Goal: Complete application form

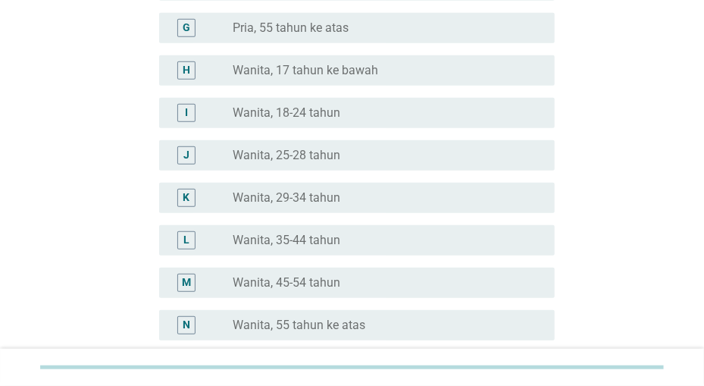
scroll to position [394, 0]
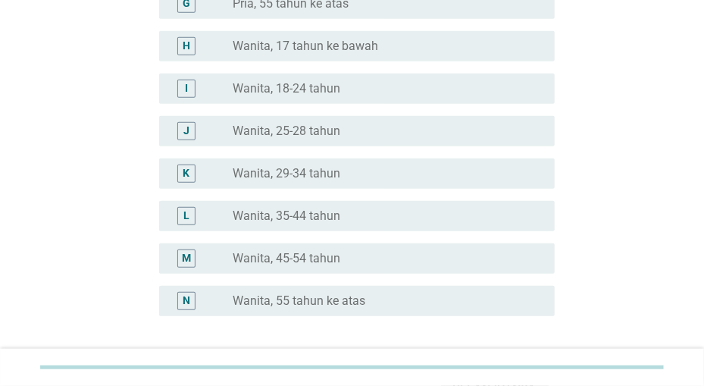
click at [365, 213] on div "radio_button_unchecked Wanita, 35-44 tahun" at bounding box center [381, 215] width 297 height 15
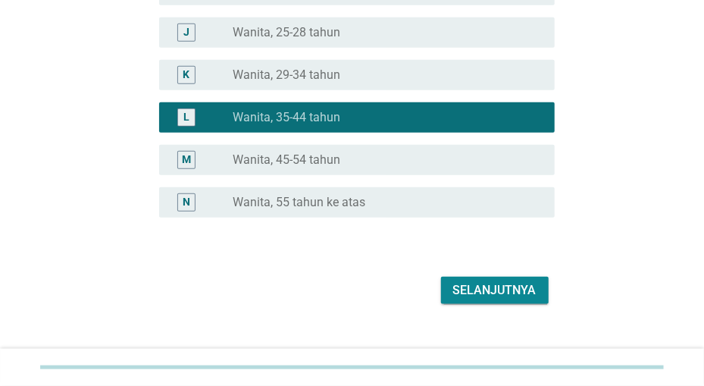
scroll to position [512, 0]
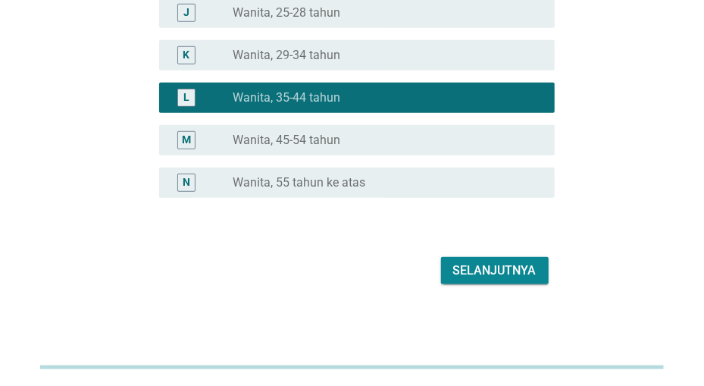
click at [486, 269] on div "Selanjutnya" at bounding box center [494, 271] width 83 height 18
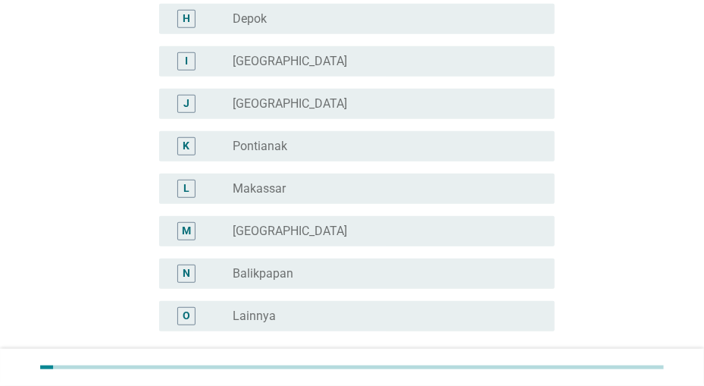
scroll to position [473, 0]
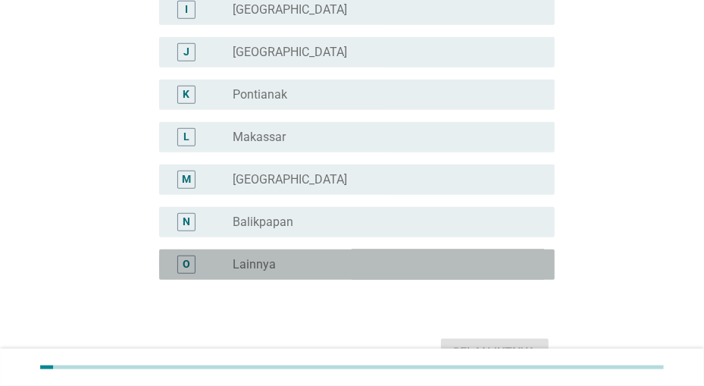
click at [486, 267] on div "radio_button_unchecked Lainnya" at bounding box center [381, 264] width 297 height 15
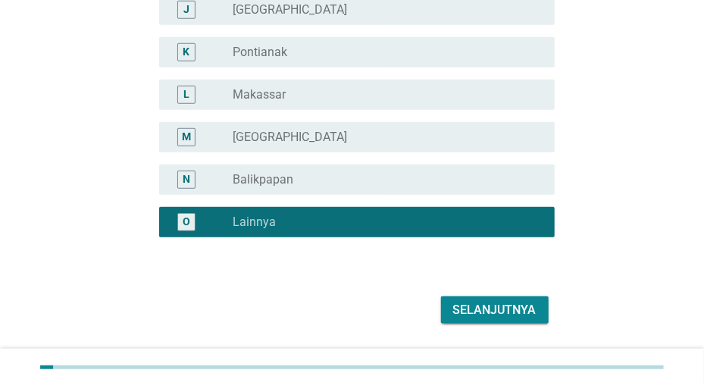
scroll to position [555, 0]
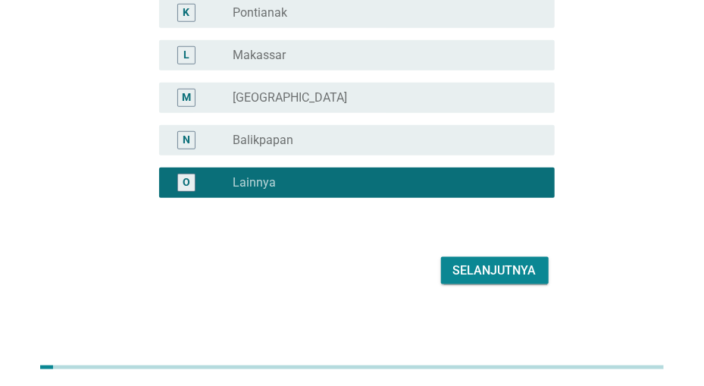
click at [496, 269] on div "Selanjutnya" at bounding box center [494, 271] width 83 height 18
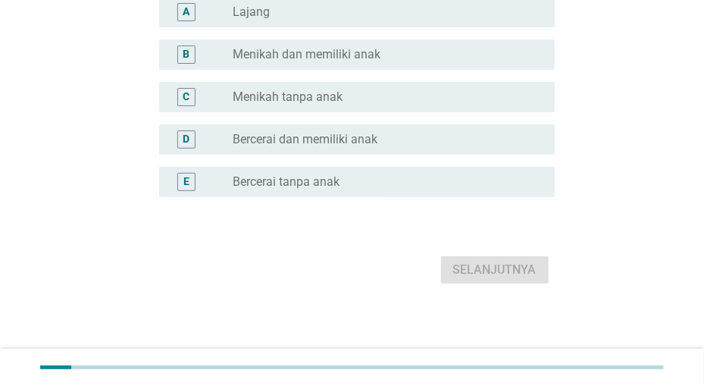
scroll to position [0, 0]
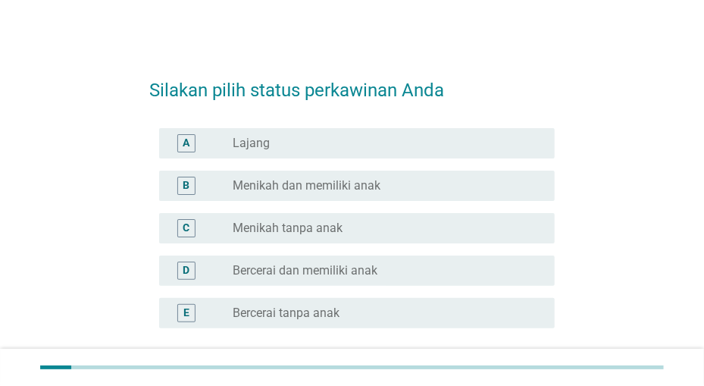
click at [456, 190] on div "radio_button_unchecked Menikah dan memiliki anak" at bounding box center [381, 185] width 297 height 15
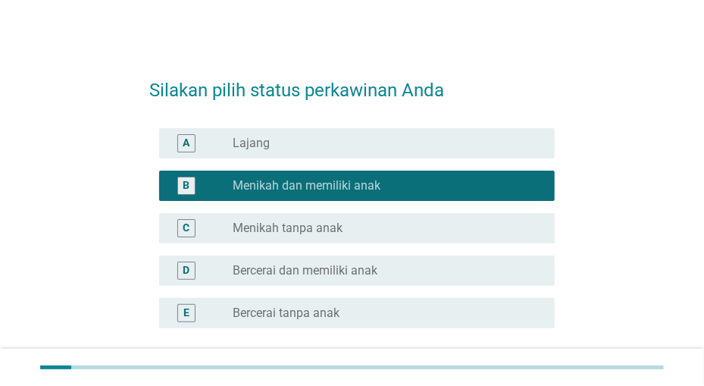
scroll to position [130, 0]
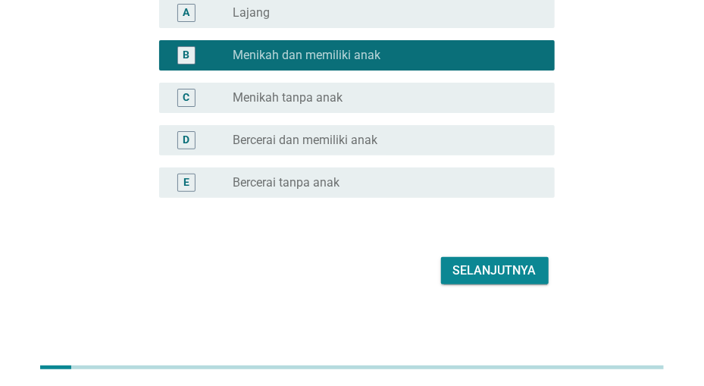
click at [504, 266] on div "Selanjutnya" at bounding box center [494, 271] width 83 height 18
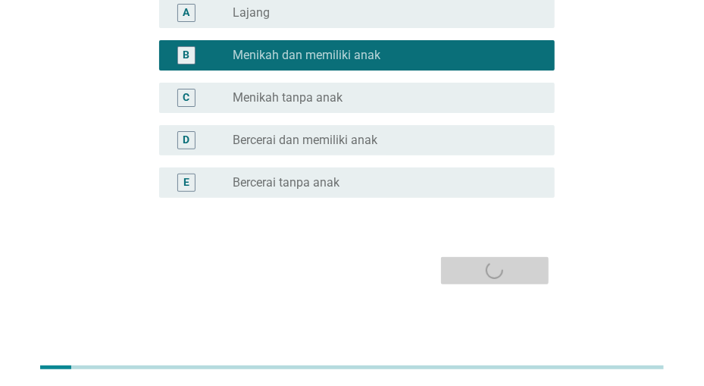
scroll to position [0, 0]
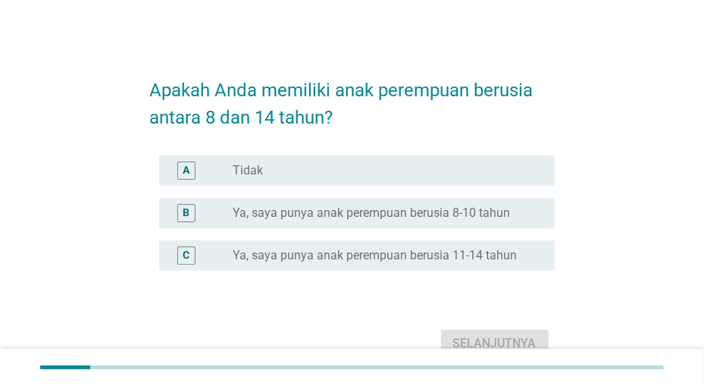
click at [430, 215] on label "Ya, saya punya anak perempuan berusia 8-10 tahun" at bounding box center [371, 212] width 277 height 15
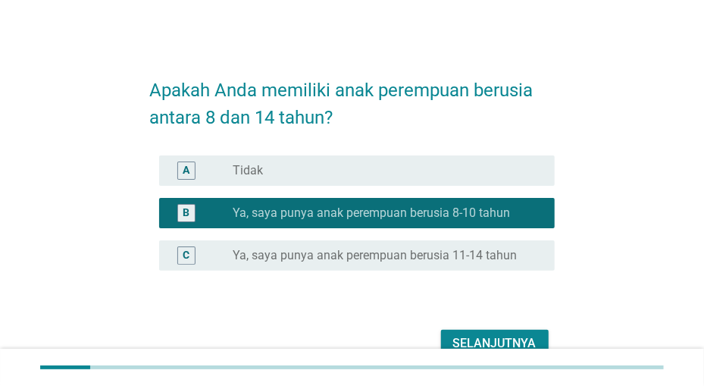
click at [465, 339] on div "Selanjutnya" at bounding box center [494, 343] width 83 height 18
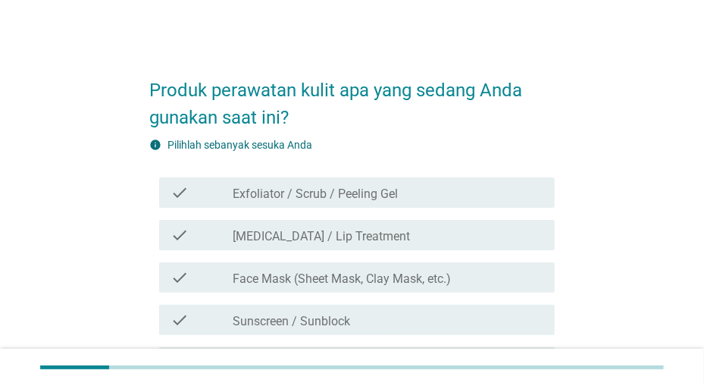
scroll to position [79, 0]
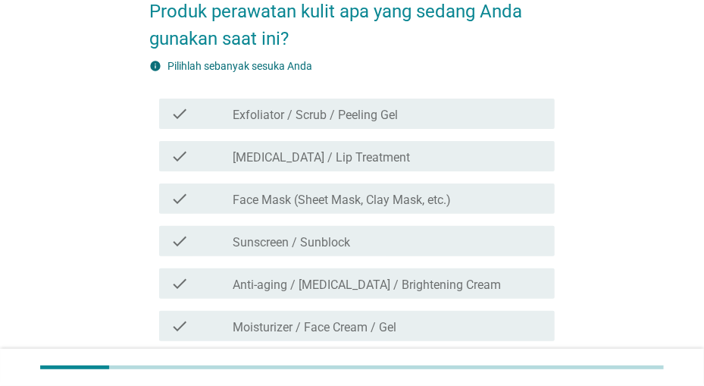
click at [441, 165] on div "check check_box_outline_blank [MEDICAL_DATA] / Lip Treatment" at bounding box center [357, 156] width 396 height 30
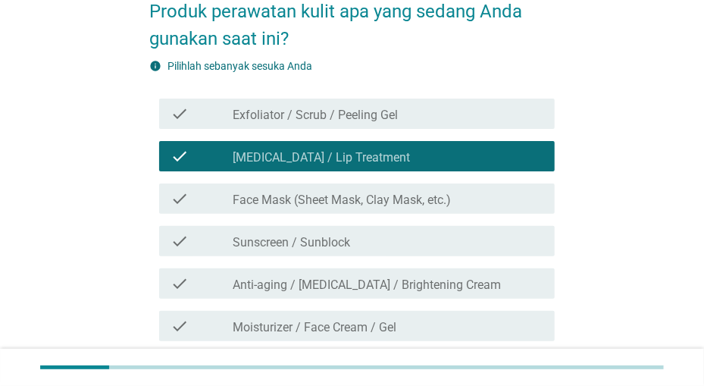
click at [450, 247] on div "check_box_outline_blank Sunscreen / Sunblock" at bounding box center [387, 241] width 309 height 18
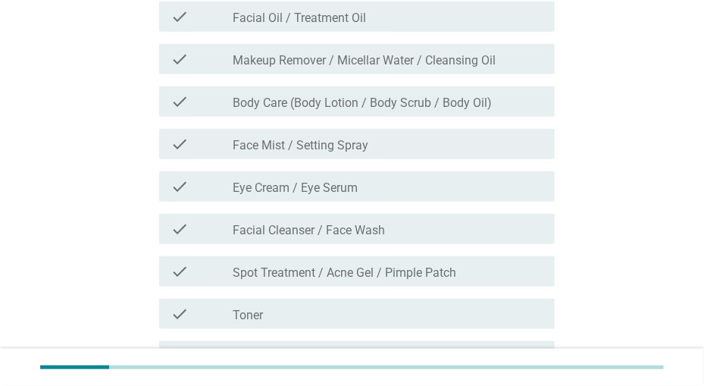
scroll to position [552, 0]
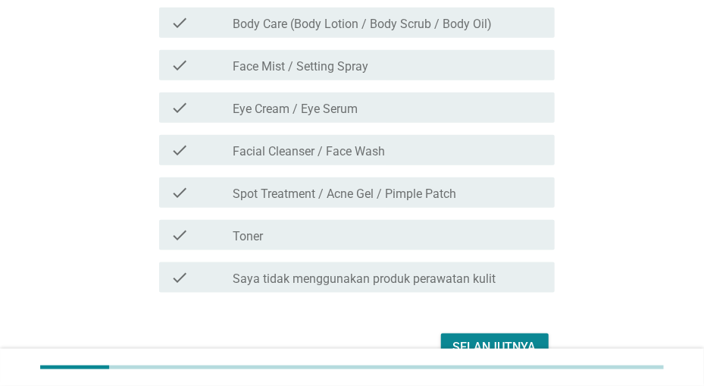
click at [432, 154] on div "check_box_outline_blank Facial Cleanser / Face Wash" at bounding box center [387, 150] width 309 height 18
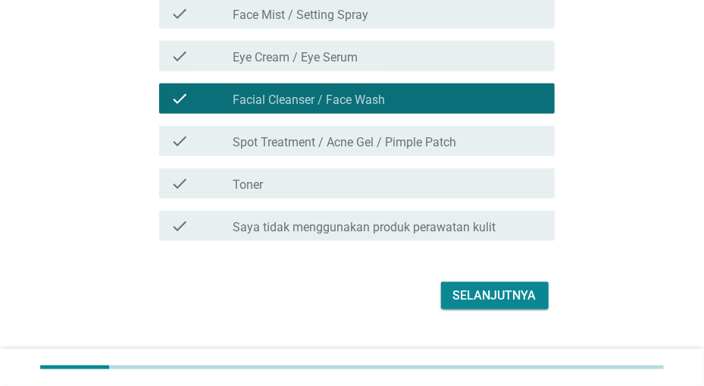
scroll to position [629, 0]
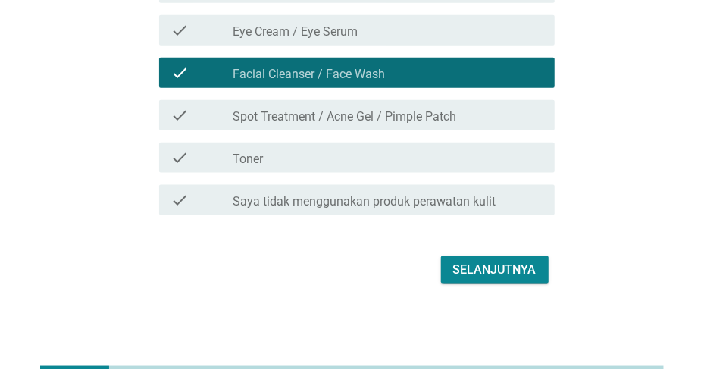
click at [471, 265] on div "Selanjutnya" at bounding box center [494, 270] width 83 height 18
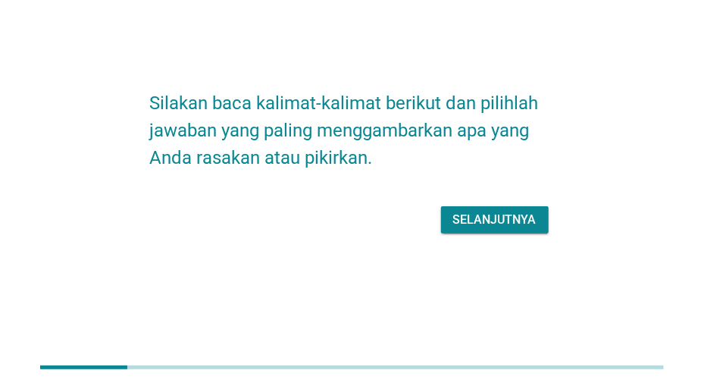
scroll to position [0, 0]
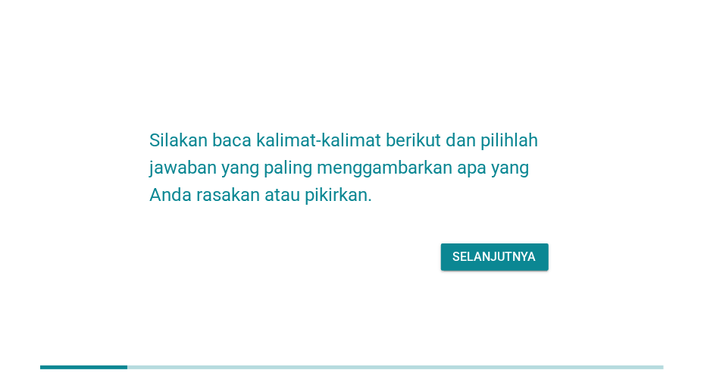
click at [489, 255] on div "Selanjutnya" at bounding box center [494, 257] width 83 height 18
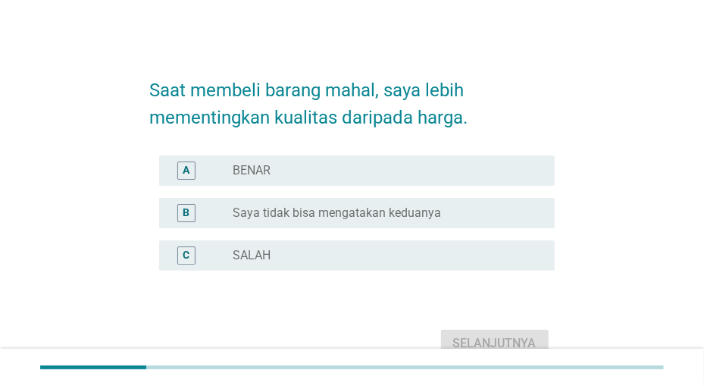
click at [489, 166] on div "radio_button_unchecked BENAR" at bounding box center [381, 170] width 297 height 15
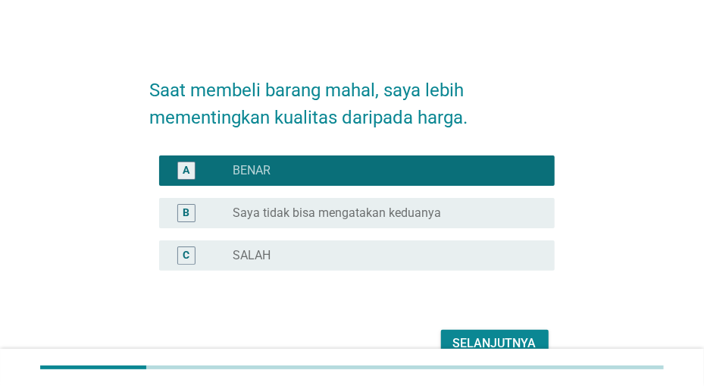
click at [493, 340] on div "Selanjutnya" at bounding box center [494, 343] width 83 height 18
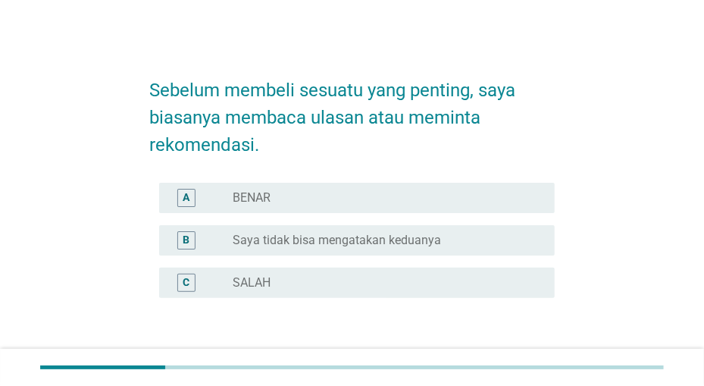
click at [478, 199] on div "radio_button_unchecked BENAR" at bounding box center [381, 197] width 297 height 15
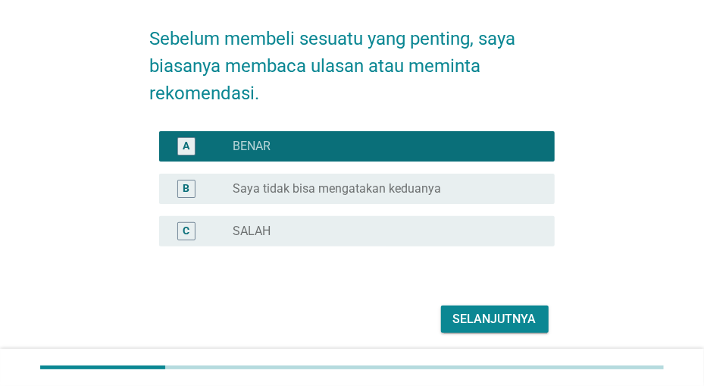
scroll to position [79, 0]
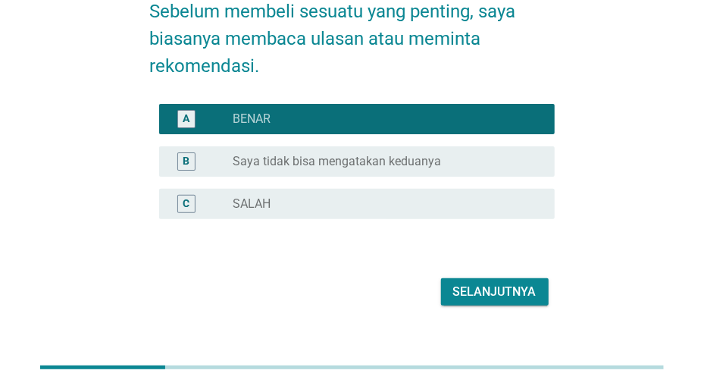
click at [485, 286] on div "Selanjutnya" at bounding box center [494, 292] width 83 height 18
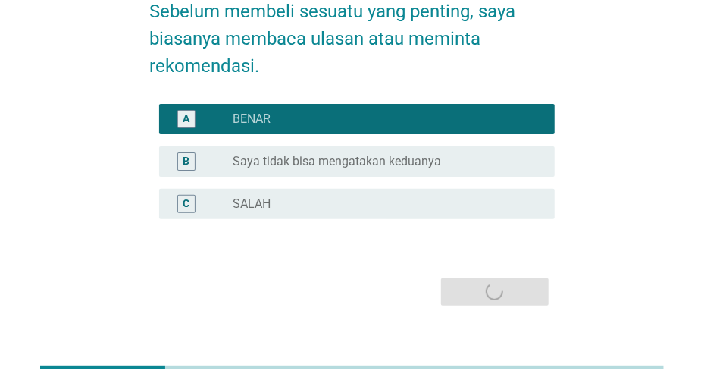
scroll to position [0, 0]
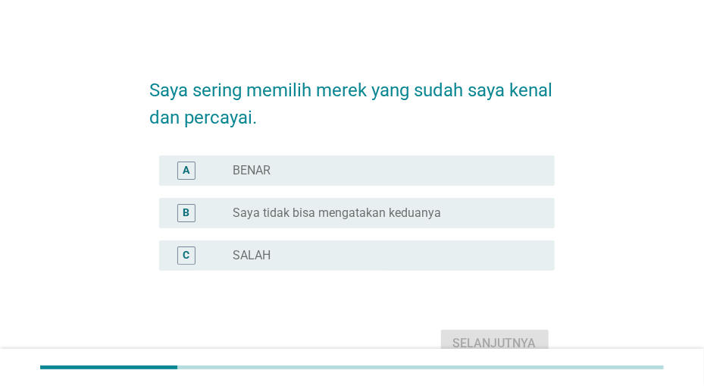
click at [486, 183] on div "A radio_button_unchecked BENAR" at bounding box center [357, 170] width 396 height 30
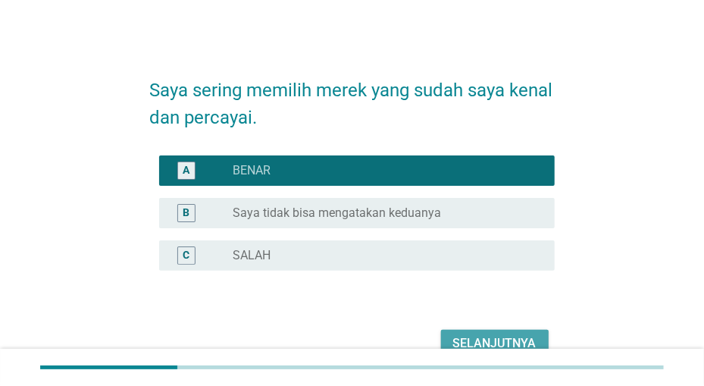
click at [500, 340] on div "Selanjutnya" at bounding box center [494, 343] width 83 height 18
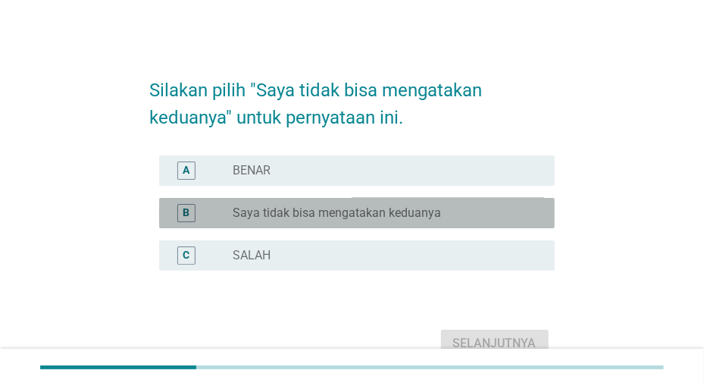
click at [455, 215] on div "radio_button_unchecked Saya tidak bisa mengatakan keduanya" at bounding box center [381, 212] width 297 height 15
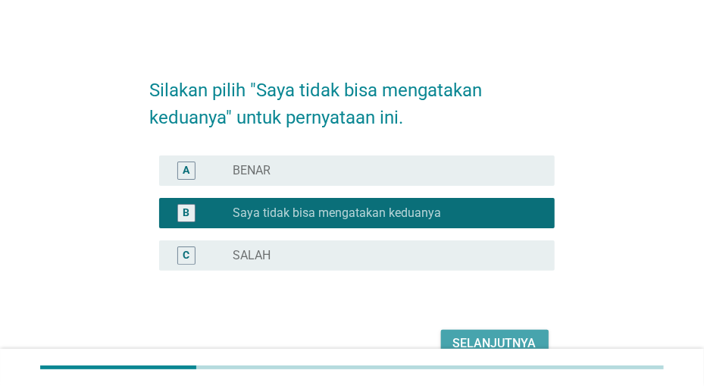
click at [484, 337] on div "Selanjutnya" at bounding box center [494, 343] width 83 height 18
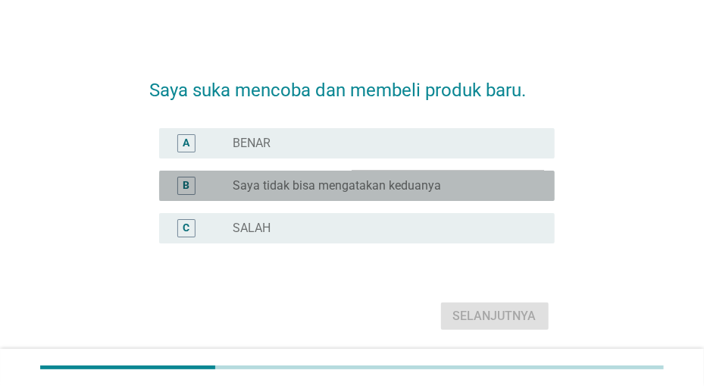
click at [460, 180] on div "radio_button_unchecked Saya tidak bisa mengatakan keduanya" at bounding box center [381, 185] width 297 height 15
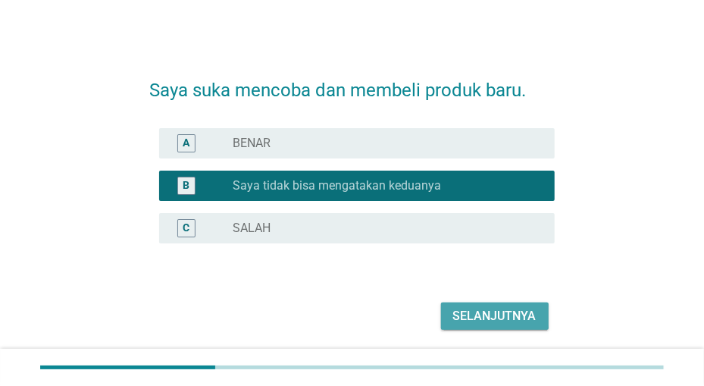
click at [470, 310] on div "Selanjutnya" at bounding box center [494, 316] width 83 height 18
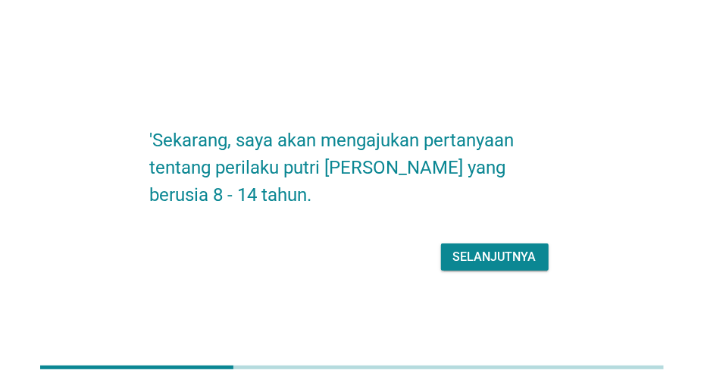
click at [479, 255] on div "Selanjutnya" at bounding box center [494, 257] width 83 height 18
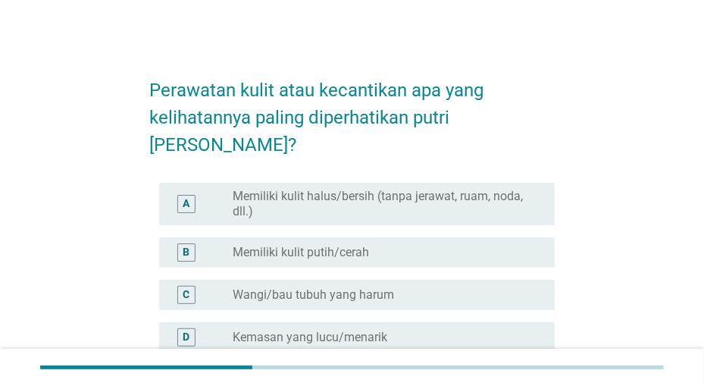
click at [474, 189] on label "Memiliki kulit halus/bersih (tanpa jerawat, ruam, noda, dll.)" at bounding box center [381, 204] width 297 height 30
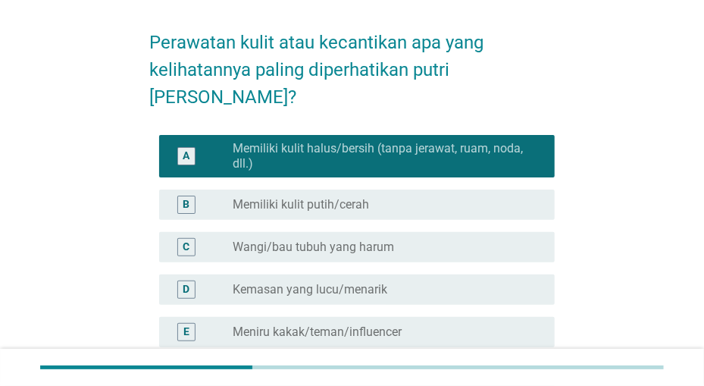
scroll to position [79, 0]
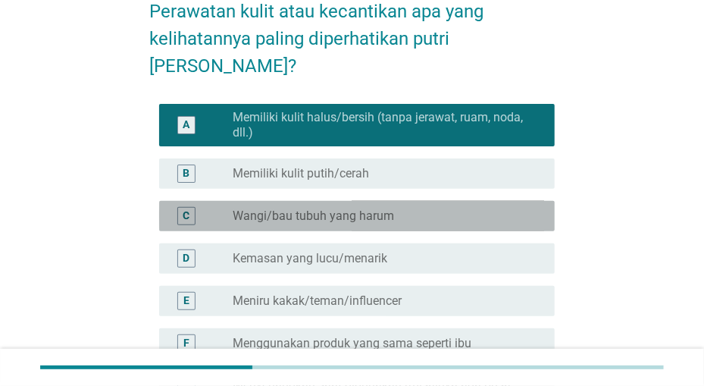
click at [465, 208] on div "radio_button_unchecked Wangi/bau tubuh yang harum" at bounding box center [381, 215] width 297 height 15
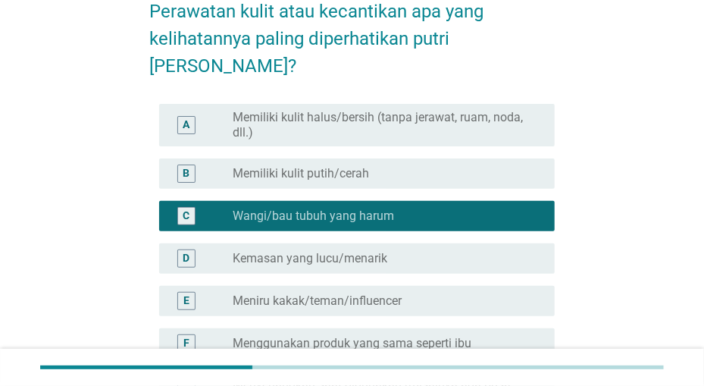
click at [477, 110] on label "Memiliki kulit halus/bersih (tanpa jerawat, ruam, noda, dll.)" at bounding box center [381, 125] width 297 height 30
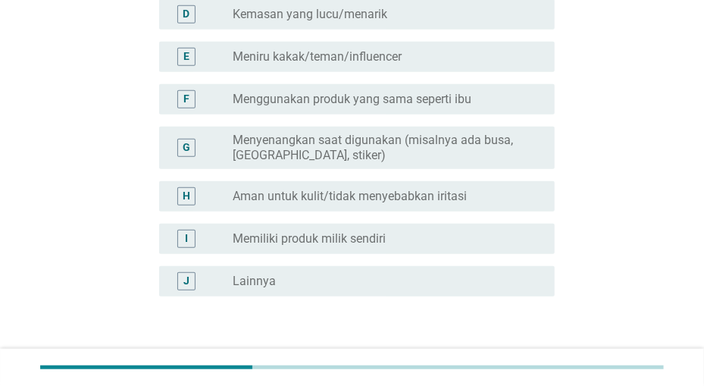
scroll to position [394, 0]
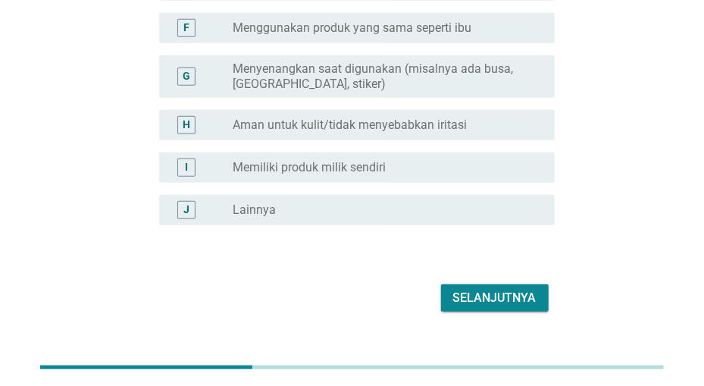
click at [506, 289] on div "Selanjutnya" at bounding box center [494, 298] width 83 height 18
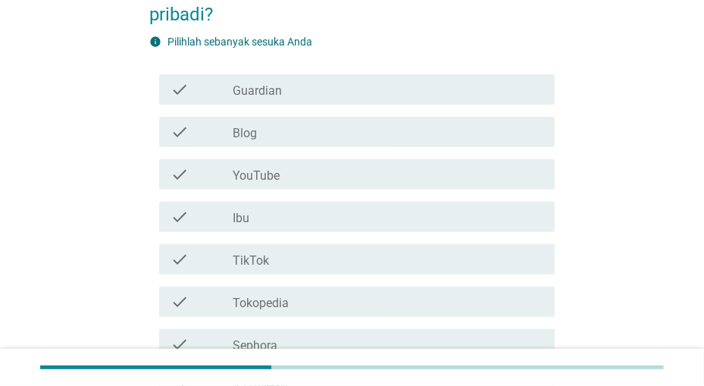
scroll to position [158, 0]
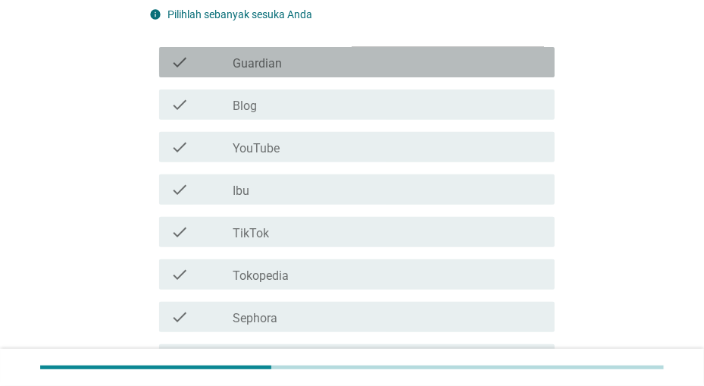
click at [487, 75] on div "check check_box_outline_blank Guardian" at bounding box center [357, 62] width 396 height 30
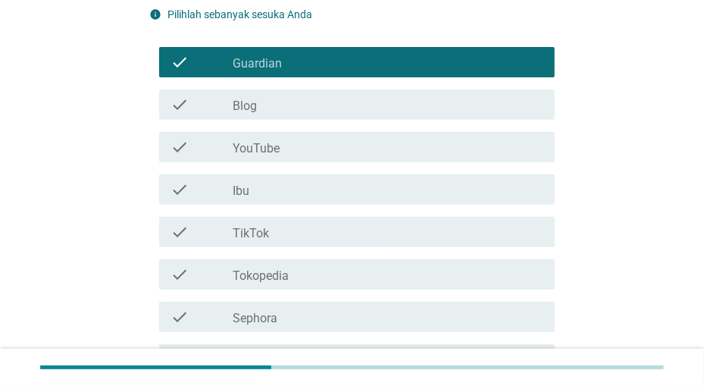
click at [455, 192] on div "check_box_outline_blank Ibu" at bounding box center [387, 189] width 309 height 18
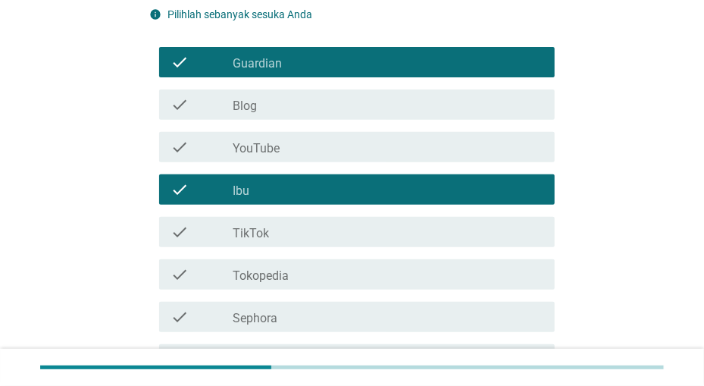
click at [462, 164] on div "check check_box_outline_blank YouTube" at bounding box center [352, 147] width 405 height 42
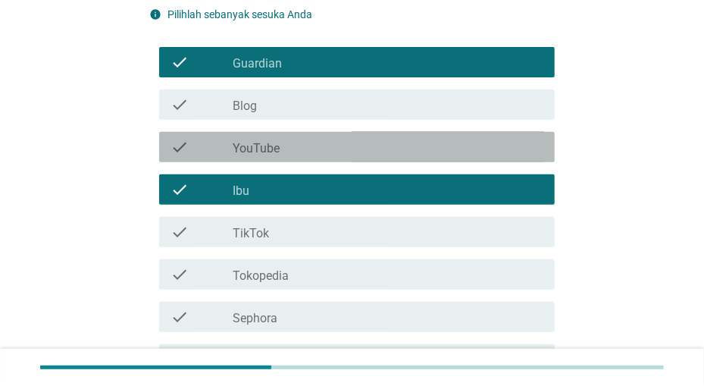
click at [460, 154] on div "check_box_outline_blank YouTube" at bounding box center [387, 147] width 309 height 18
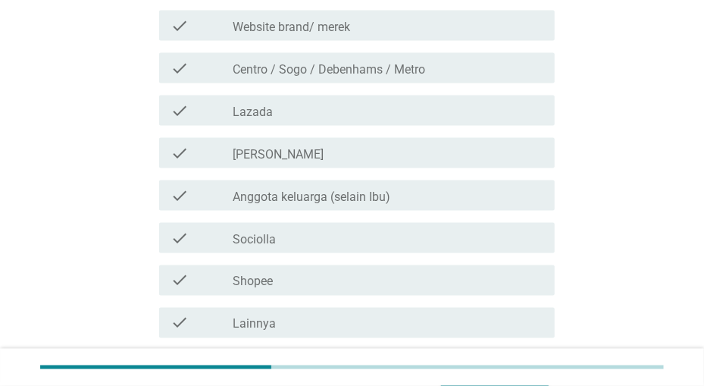
scroll to position [867, 0]
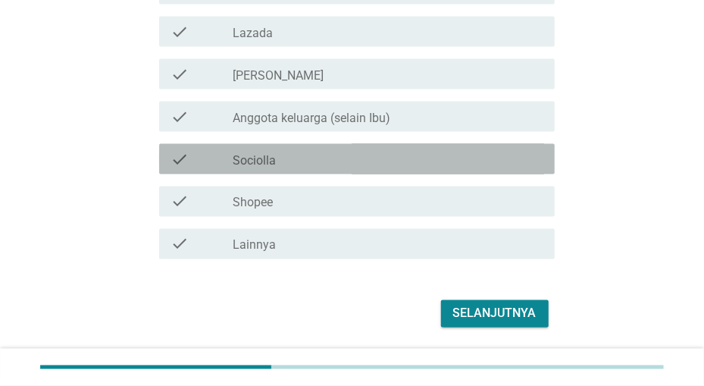
click at [432, 160] on div "check_box_outline_blank Sociolla" at bounding box center [387, 159] width 309 height 18
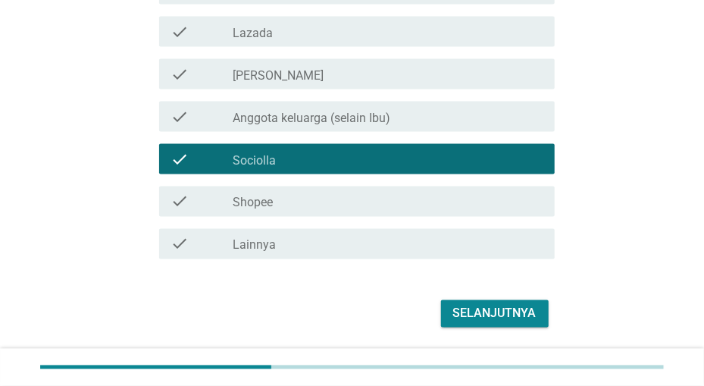
click at [431, 194] on div "check_box_outline_blank Shopee" at bounding box center [387, 202] width 309 height 18
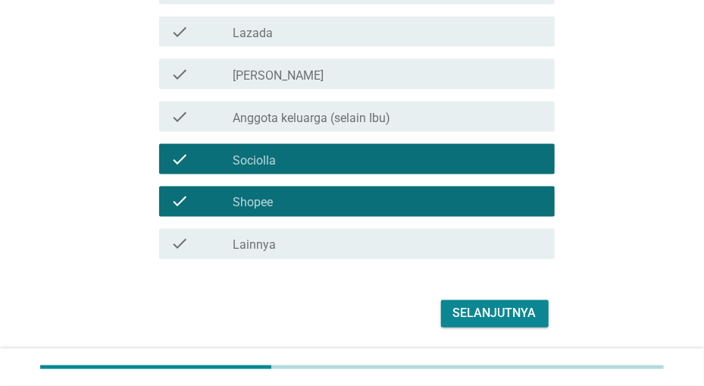
click at [489, 305] on div "Selanjutnya" at bounding box center [494, 314] width 83 height 18
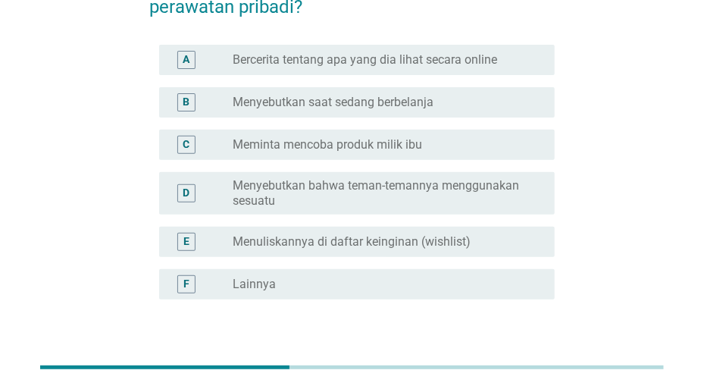
scroll to position [79, 0]
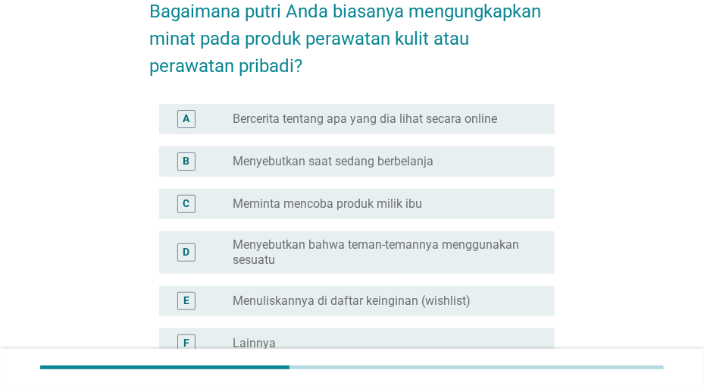
click at [448, 161] on div "radio_button_unchecked Menyebutkan saat sedang berbelanja" at bounding box center [381, 161] width 297 height 15
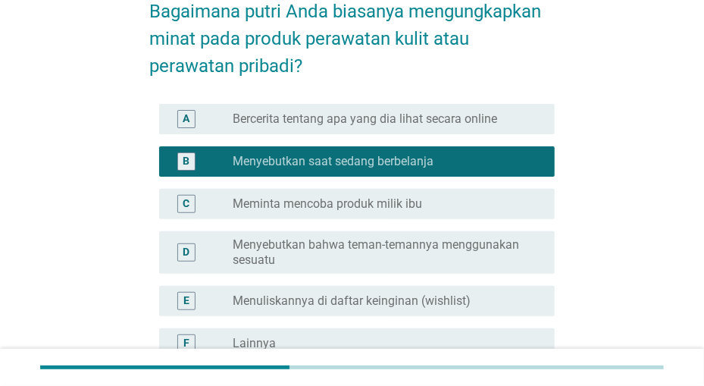
click at [440, 249] on label "Menyebutkan bahwa teman-temannya menggunakan sesuatu" at bounding box center [381, 252] width 297 height 30
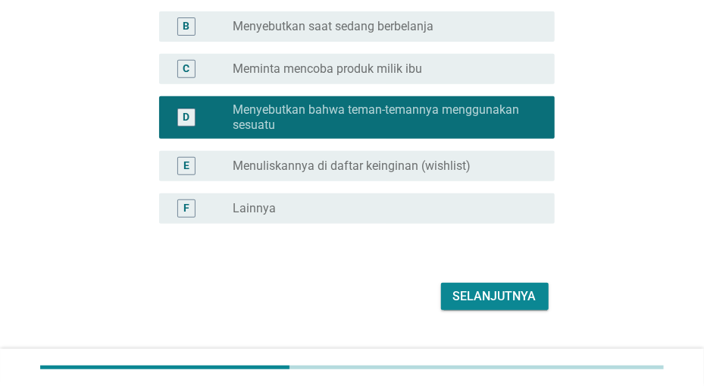
scroll to position [237, 0]
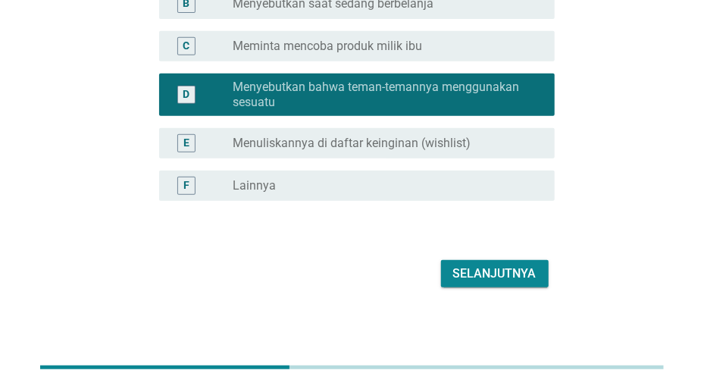
click at [488, 275] on div "Selanjutnya" at bounding box center [494, 274] width 83 height 18
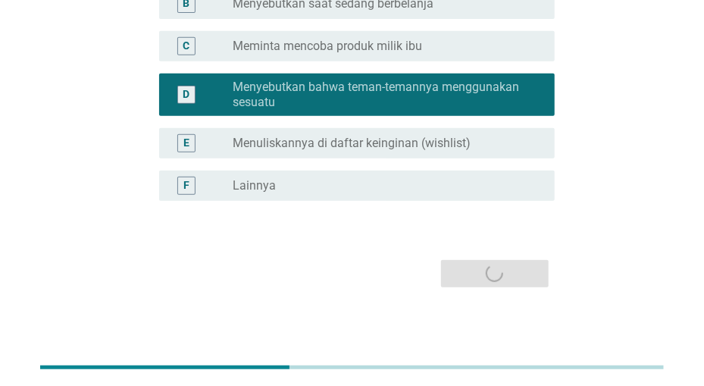
scroll to position [0, 0]
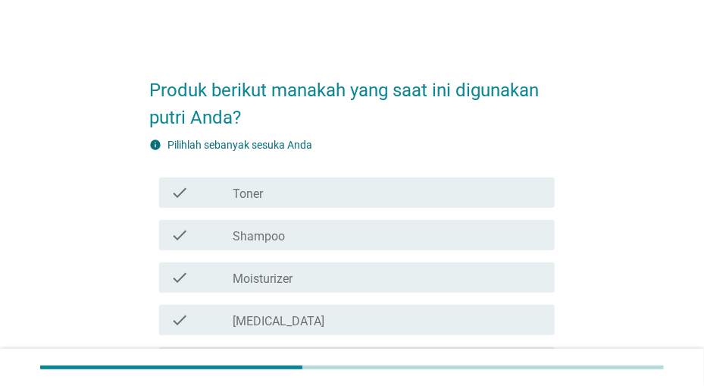
click at [456, 233] on div "check_box_outline_blank Shampoo" at bounding box center [387, 235] width 309 height 18
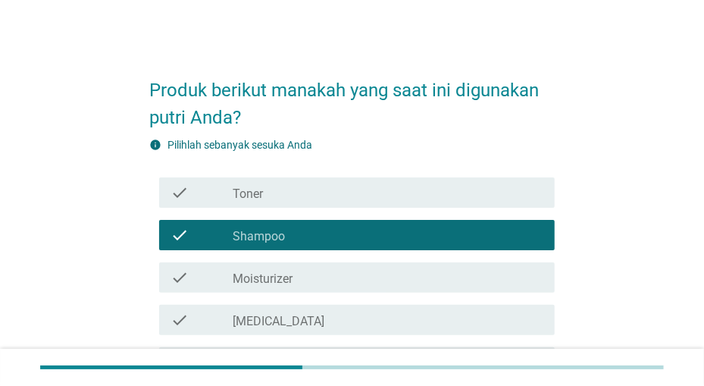
scroll to position [79, 0]
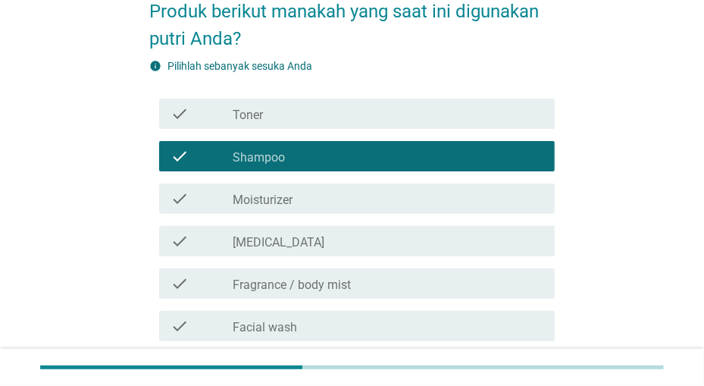
click at [456, 233] on div "check_box_outline_blank [MEDICAL_DATA]" at bounding box center [387, 241] width 309 height 18
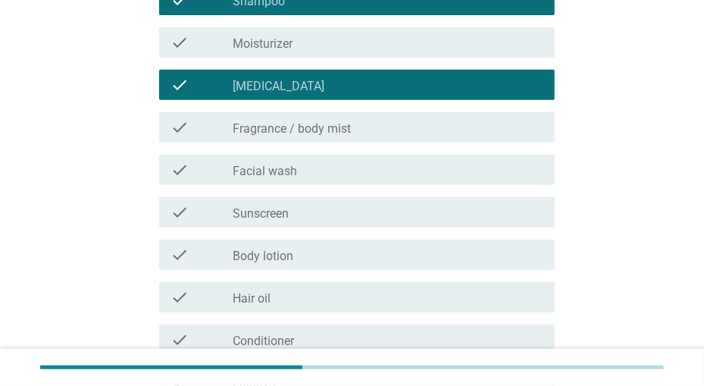
scroll to position [237, 0]
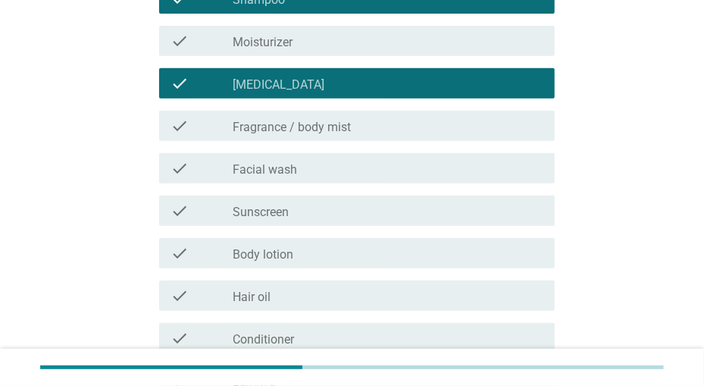
click at [456, 169] on div "check_box_outline_blank Facial wash" at bounding box center [387, 168] width 309 height 18
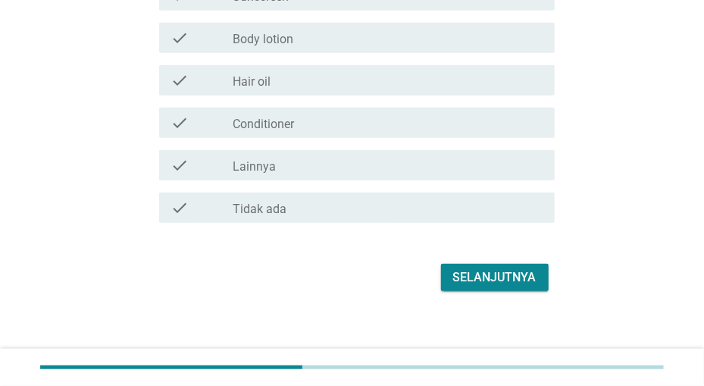
scroll to position [459, 0]
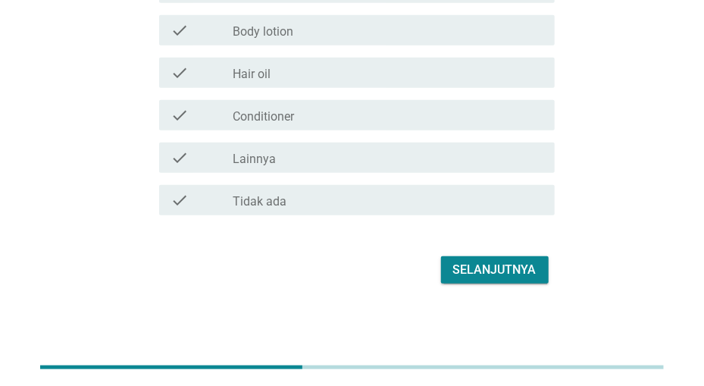
click at [480, 274] on div "Selanjutnya" at bounding box center [494, 270] width 83 height 18
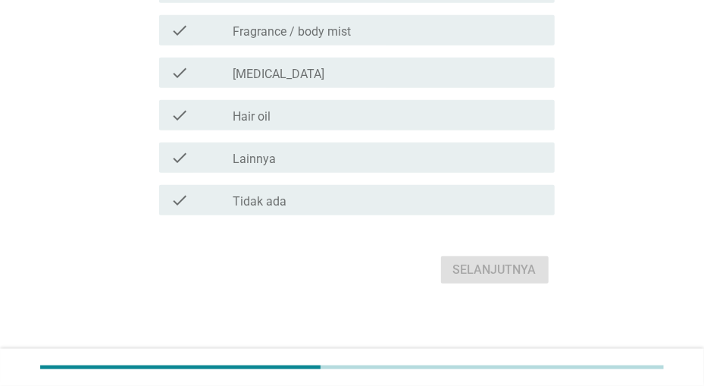
scroll to position [0, 0]
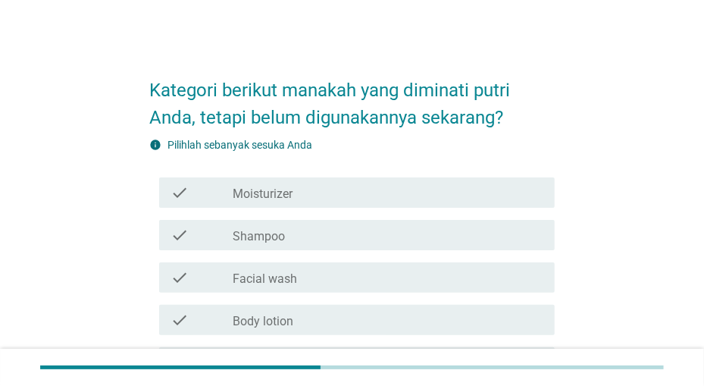
click at [481, 246] on div "check check_box_outline_blank Shampoo" at bounding box center [357, 235] width 396 height 30
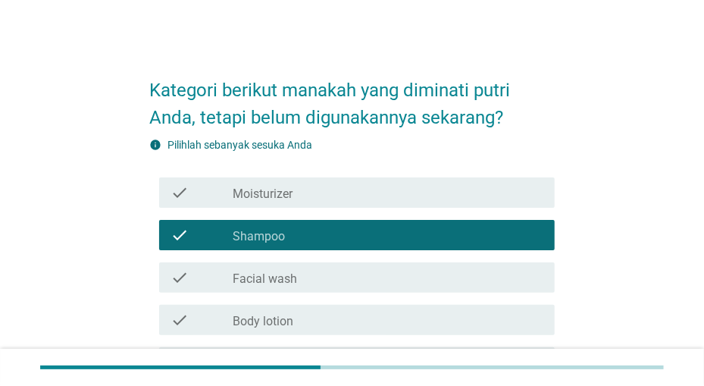
click at [468, 290] on div "check check_box_outline_blank Facial wash" at bounding box center [357, 277] width 396 height 30
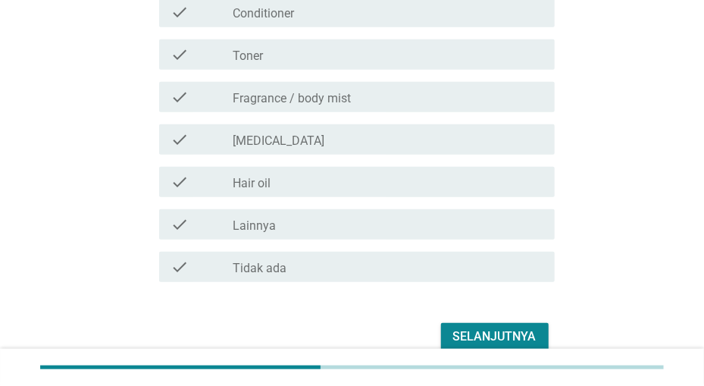
scroll to position [394, 0]
click at [466, 142] on div "check_box_outline_blank [MEDICAL_DATA]" at bounding box center [387, 138] width 309 height 18
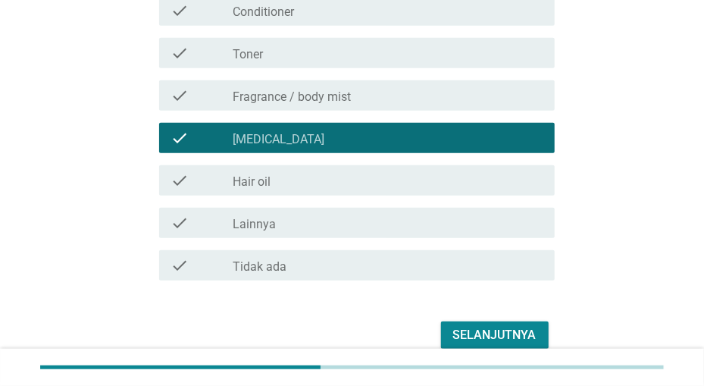
click at [498, 327] on div "Selanjutnya" at bounding box center [494, 335] width 83 height 18
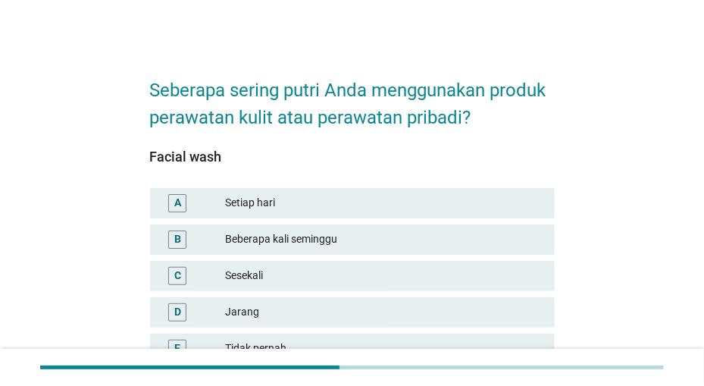
scroll to position [79, 0]
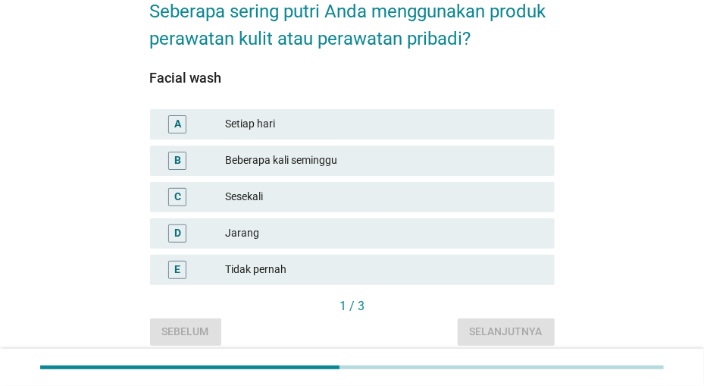
click at [479, 128] on div "Setiap hari" at bounding box center [383, 124] width 317 height 18
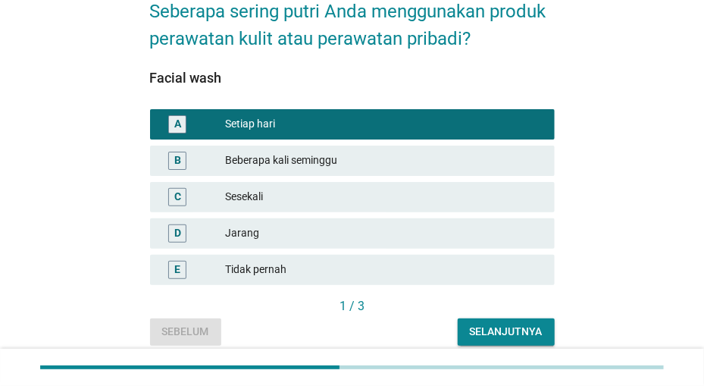
click at [515, 328] on div "Selanjutnya" at bounding box center [506, 332] width 73 height 16
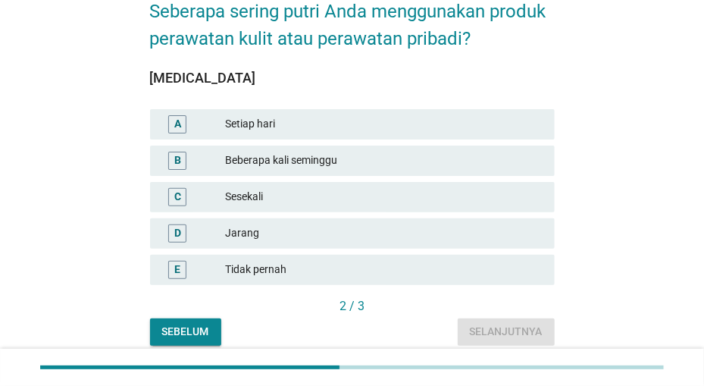
click at [484, 160] on div "Beberapa kali seminggu" at bounding box center [383, 161] width 317 height 18
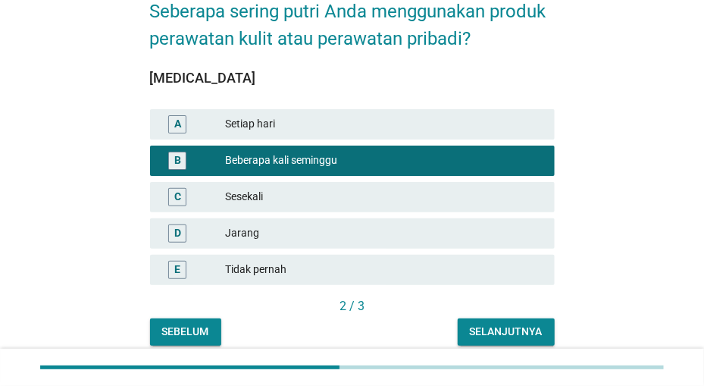
click at [503, 327] on div "Selanjutnya" at bounding box center [506, 332] width 73 height 16
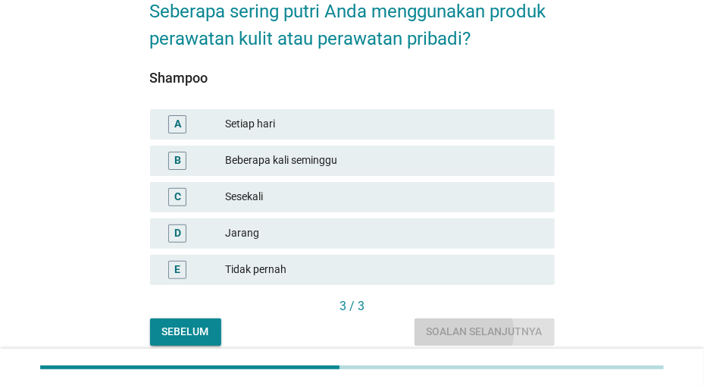
scroll to position [0, 0]
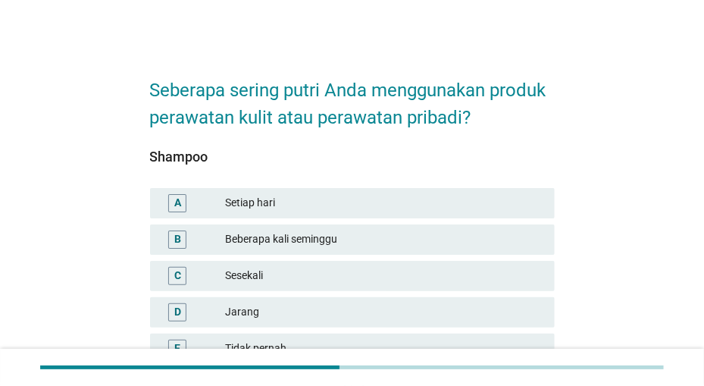
click at [450, 205] on div "Setiap hari" at bounding box center [383, 203] width 317 height 18
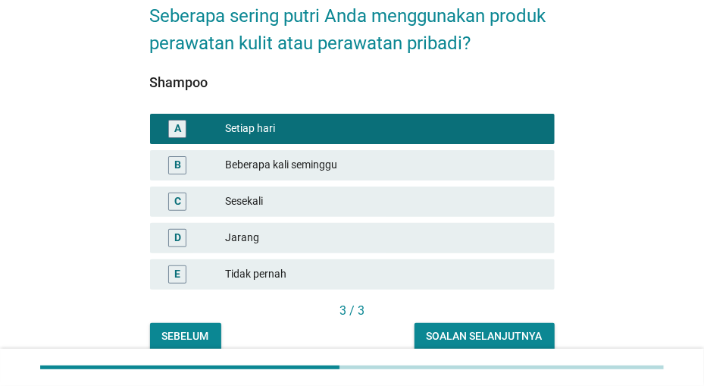
scroll to position [136, 0]
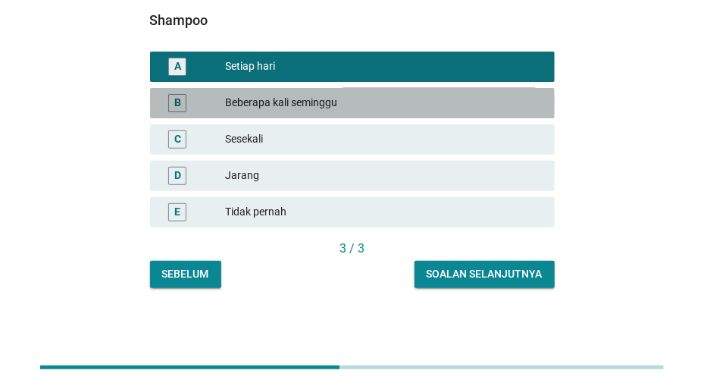
click at [439, 95] on div "Beberapa kali seminggu" at bounding box center [383, 103] width 317 height 18
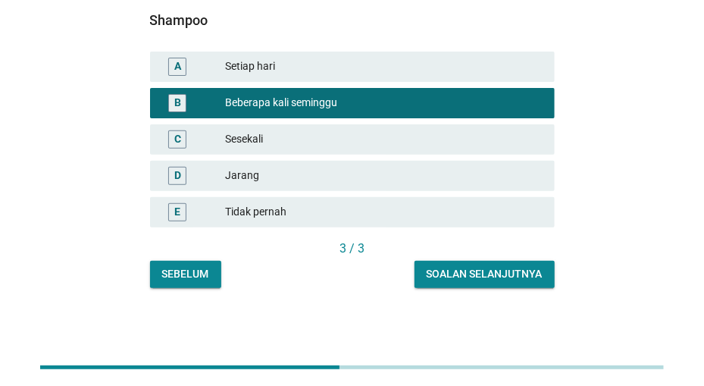
click at [484, 271] on div "Soalan selanjutnya" at bounding box center [485, 274] width 116 height 16
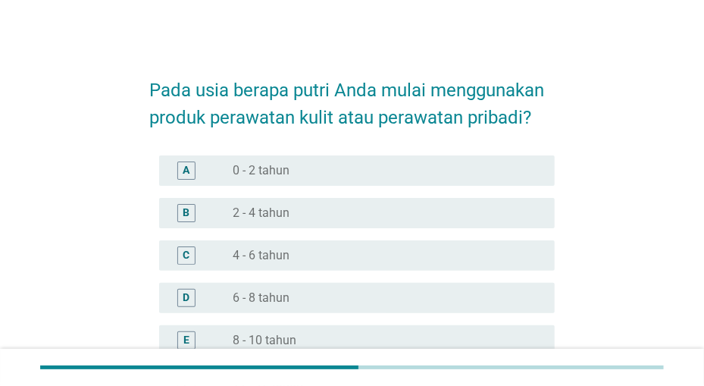
click at [468, 211] on div "radio_button_unchecked 2 - 4 tahun" at bounding box center [381, 212] width 297 height 15
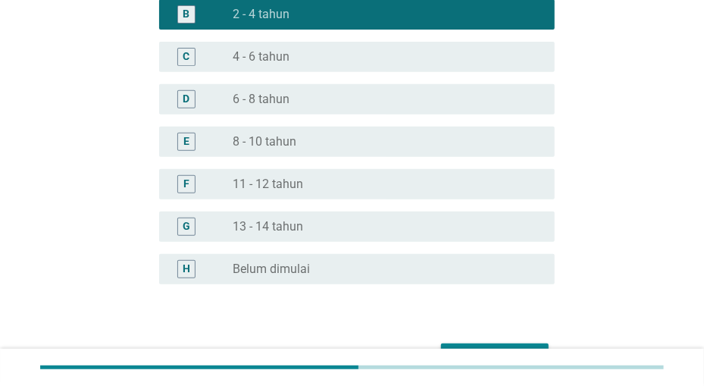
scroll to position [285, 0]
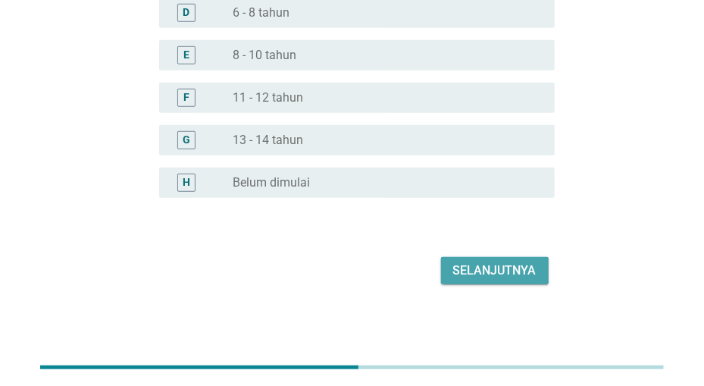
click at [473, 270] on div "Selanjutnya" at bounding box center [494, 271] width 83 height 18
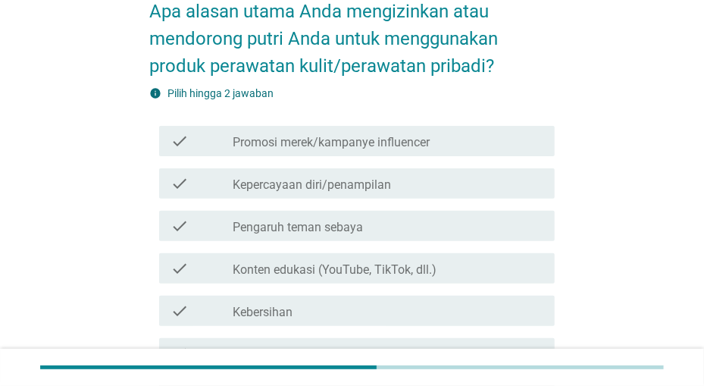
scroll to position [158, 0]
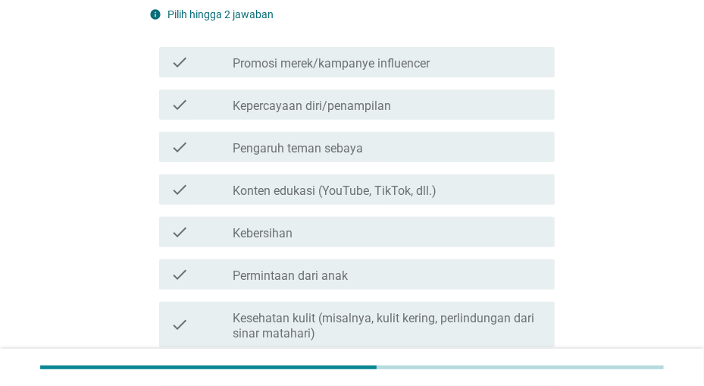
click at [473, 246] on div "check check_box_outline_blank Kebersihan" at bounding box center [357, 232] width 396 height 30
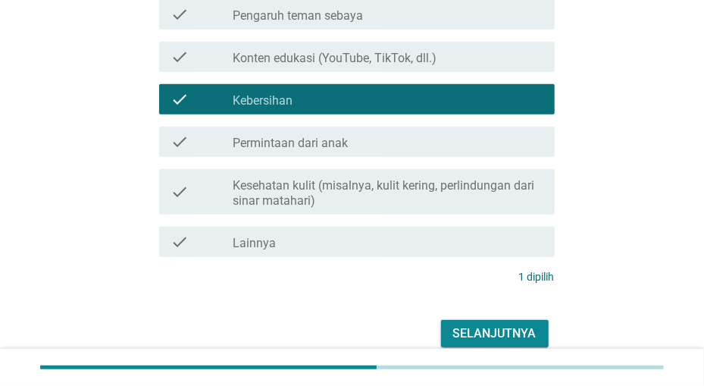
scroll to position [315, 0]
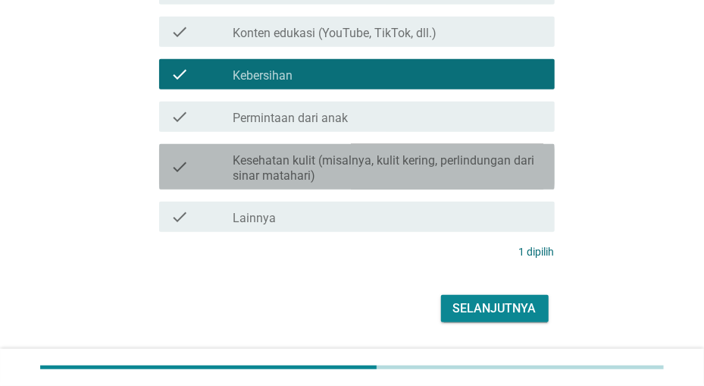
click at [492, 155] on label "Kesehatan kulit (misalnya, kulit kering, perlindungan dari sinar matahari)" at bounding box center [387, 168] width 309 height 30
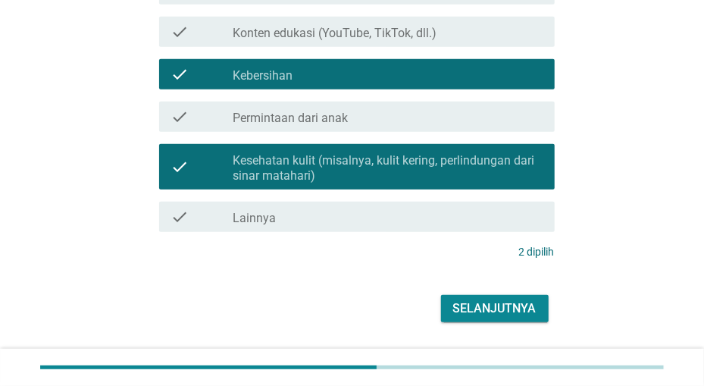
click at [504, 304] on div "Selanjutnya" at bounding box center [494, 308] width 83 height 18
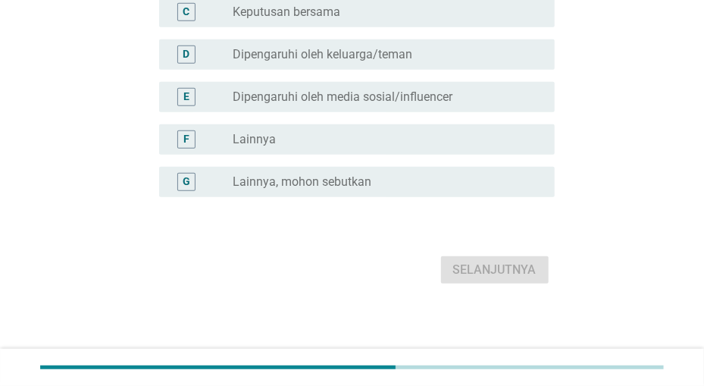
scroll to position [0, 0]
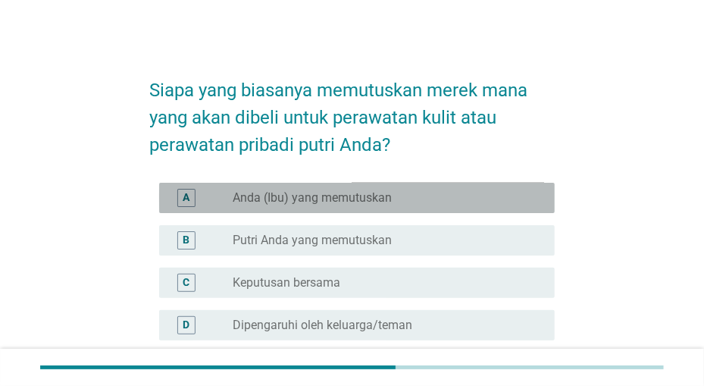
click at [487, 196] on div "radio_button_unchecked Anda (Ibu) yang memutuskan" at bounding box center [381, 197] width 297 height 15
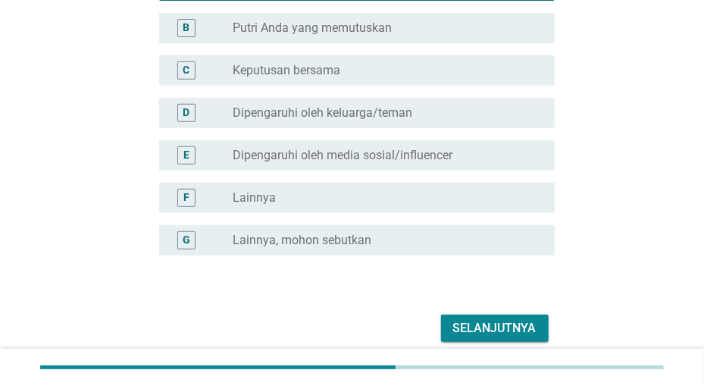
scroll to position [270, 0]
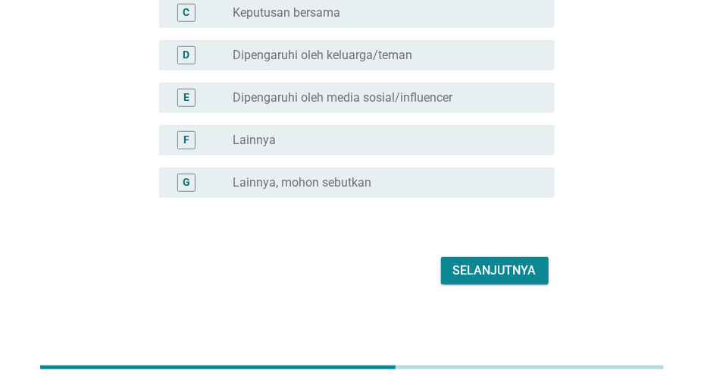
click at [484, 271] on div "Selanjutnya" at bounding box center [494, 271] width 83 height 18
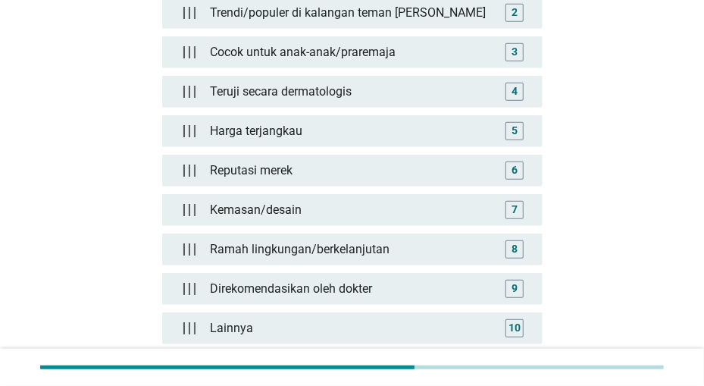
scroll to position [0, 0]
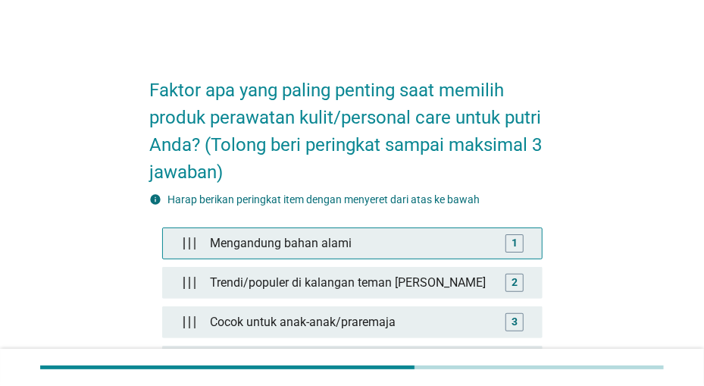
click at [520, 237] on div "1" at bounding box center [515, 243] width 18 height 18
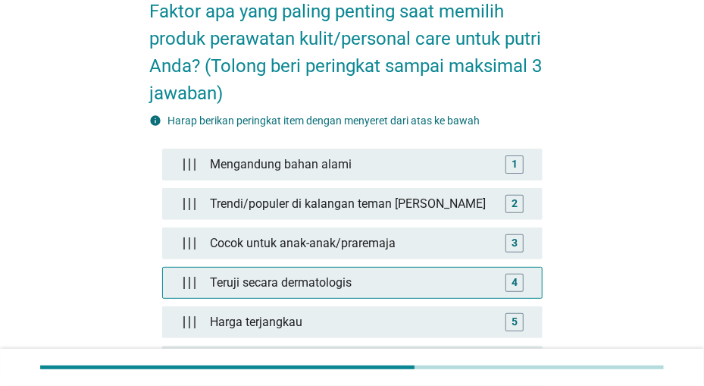
click at [515, 281] on div "4" at bounding box center [515, 282] width 6 height 16
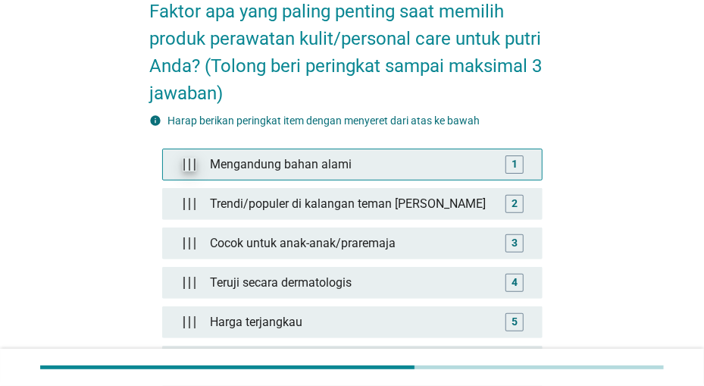
click at [184, 169] on div at bounding box center [190, 164] width 30 height 30
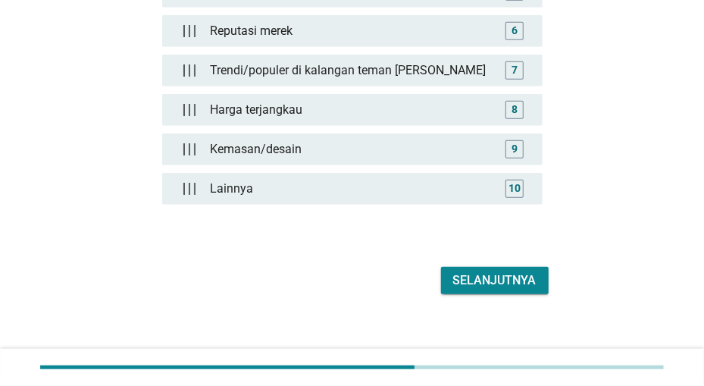
scroll to position [410, 0]
click at [487, 271] on div "Selanjutnya" at bounding box center [494, 280] width 83 height 18
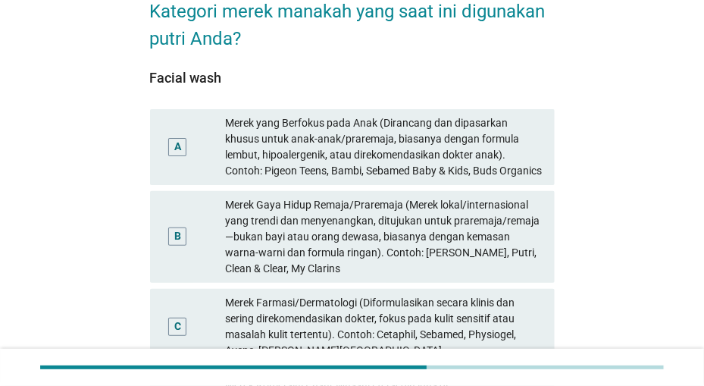
scroll to position [158, 0]
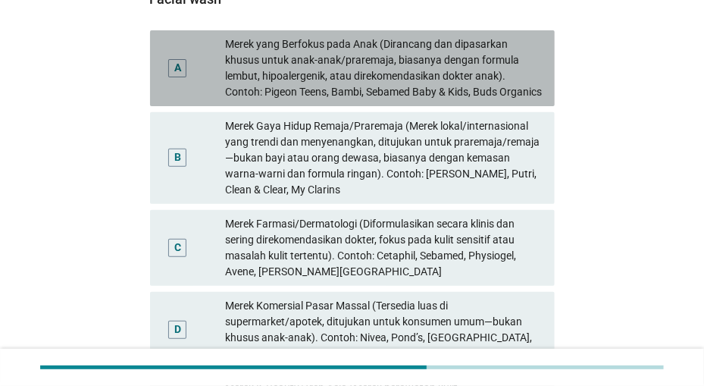
click at [419, 67] on div "Merek yang Berfokus pada Anak (Dirancang dan dipasarkan khusus untuk anak-anak/…" at bounding box center [383, 68] width 317 height 64
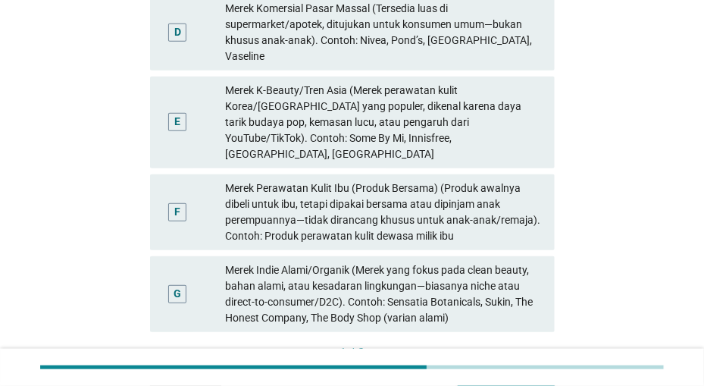
scroll to position [473, 0]
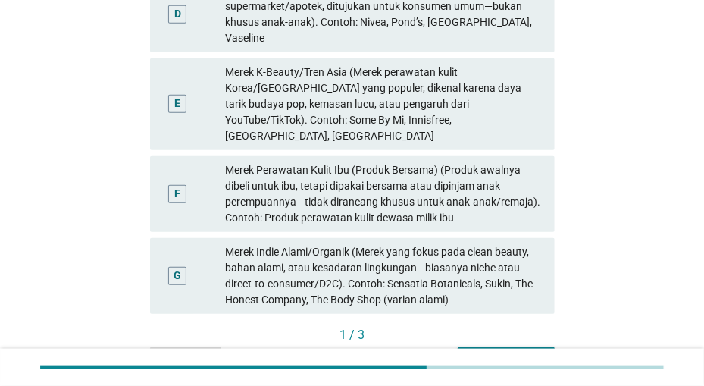
click at [398, 199] on div "Merek Perawatan Kulit Ibu (Produk Bersama) (Produk awalnya dibeli untuk ibu, te…" at bounding box center [383, 194] width 317 height 64
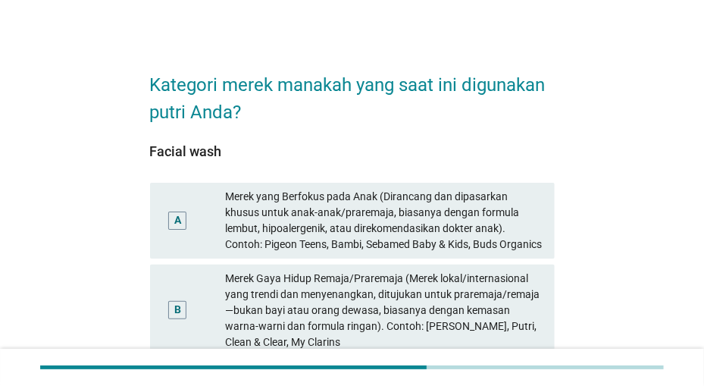
scroll to position [0, 0]
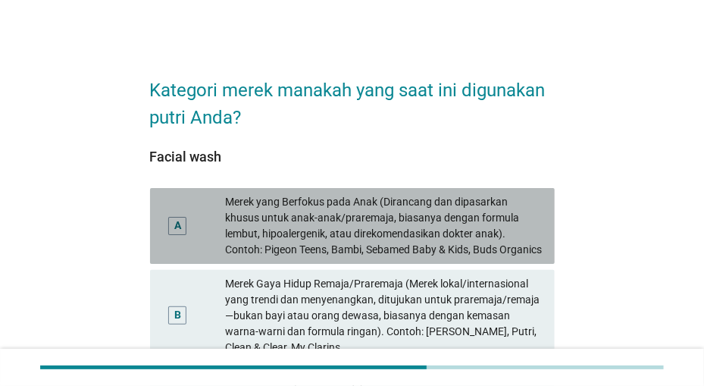
click at [398, 212] on div "Merek yang Berfokus pada Anak (Dirancang dan dipasarkan khusus untuk anak-anak/…" at bounding box center [383, 226] width 317 height 64
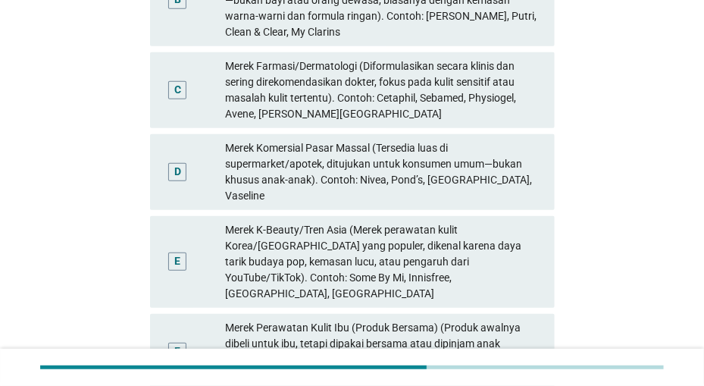
scroll to position [543, 0]
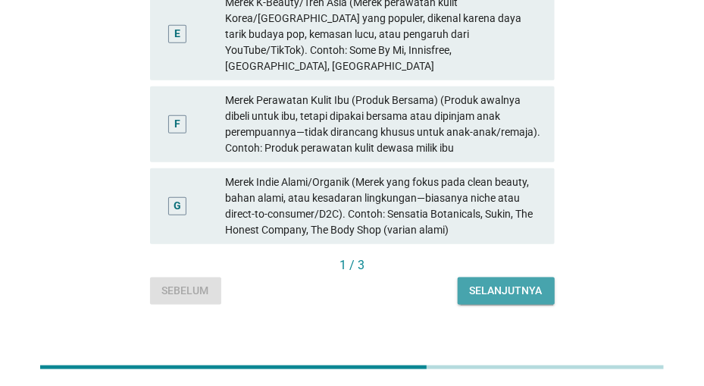
click at [491, 283] on div "Selanjutnya" at bounding box center [506, 291] width 73 height 16
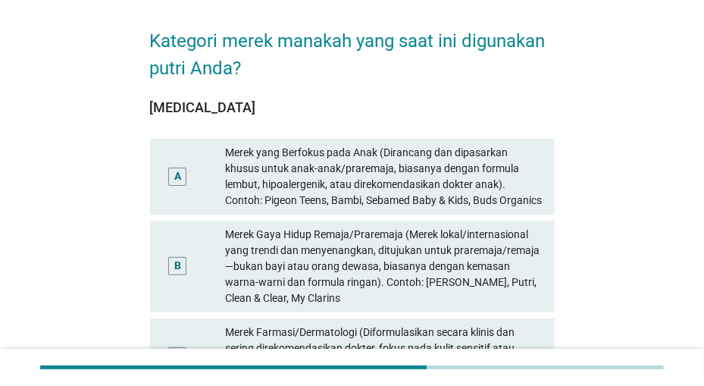
scroll to position [79, 0]
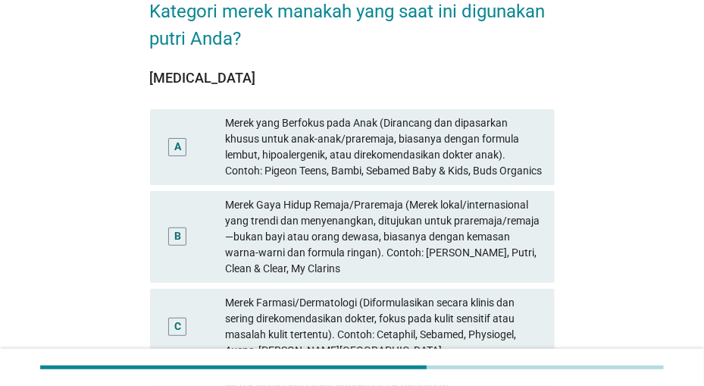
click at [462, 161] on div "Merek yang Berfokus pada Anak (Dirancang dan dipasarkan khusus untuk anak-anak/…" at bounding box center [383, 147] width 317 height 64
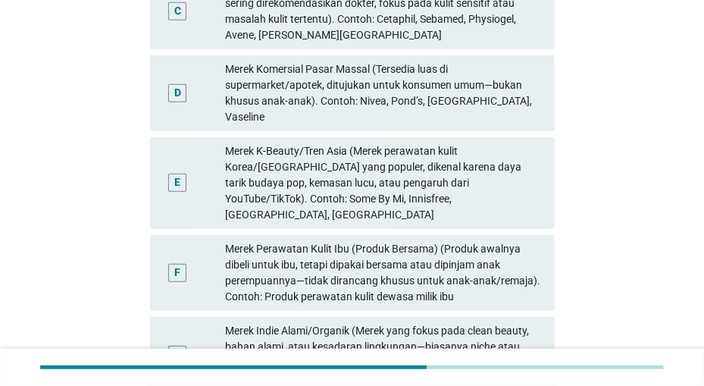
scroll to position [543, 0]
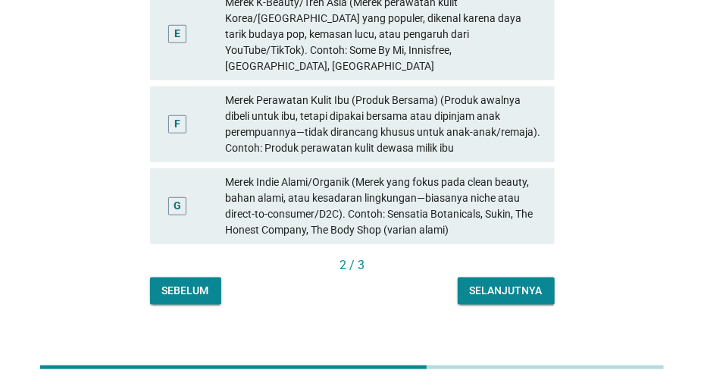
click at [507, 283] on div "Selanjutnya" at bounding box center [506, 291] width 73 height 16
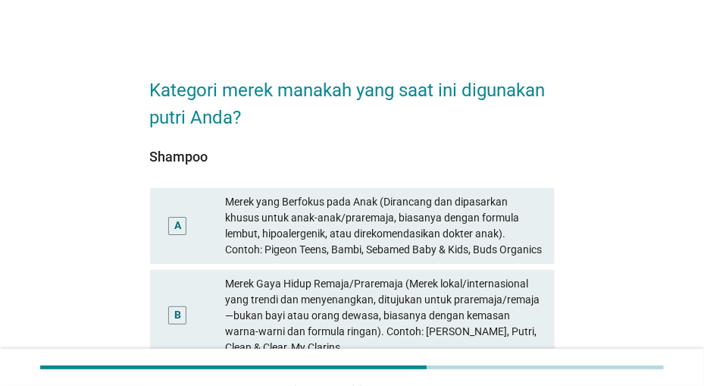
scroll to position [79, 0]
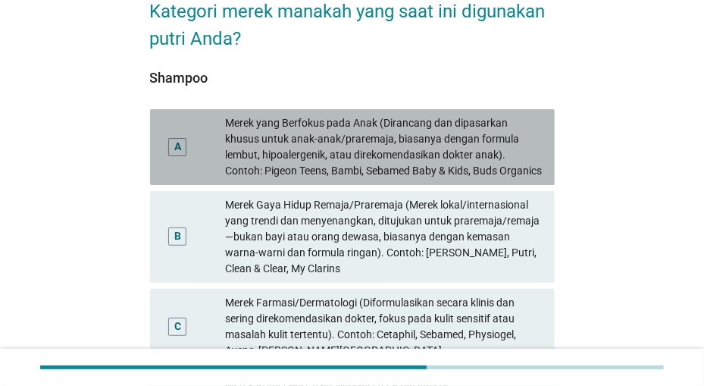
click at [469, 175] on div "Merek yang Berfokus pada Anak (Dirancang dan dipasarkan khusus untuk anak-anak/…" at bounding box center [383, 147] width 317 height 64
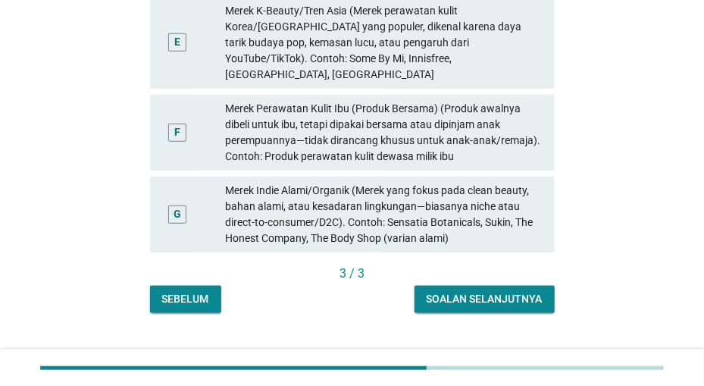
scroll to position [543, 0]
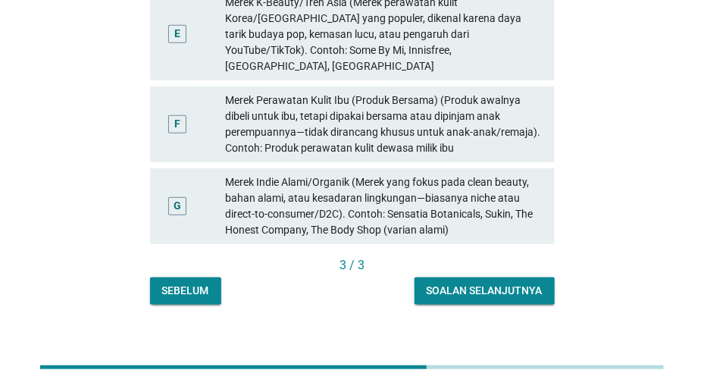
click at [481, 283] on div "Soalan selanjutnya" at bounding box center [485, 291] width 116 height 16
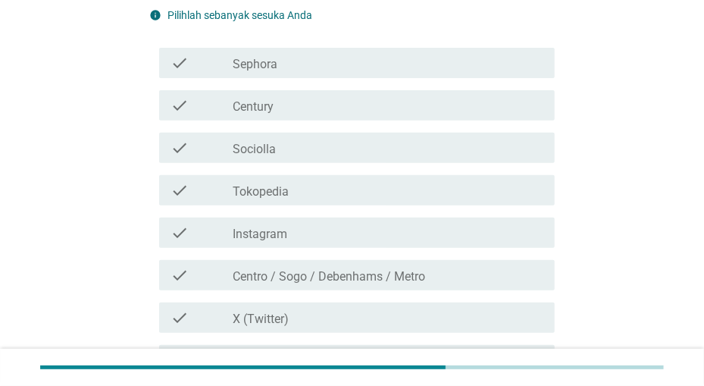
scroll to position [158, 0]
click at [466, 105] on div "check_box_outline_blank Century" at bounding box center [387, 105] width 309 height 18
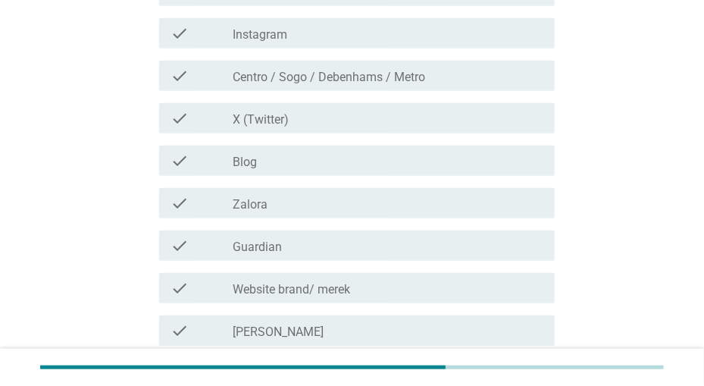
scroll to position [394, 0]
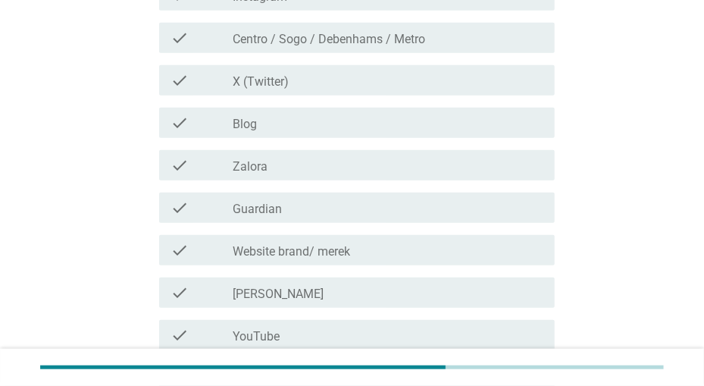
click at [453, 213] on div "check_box_outline_blank Guardian" at bounding box center [387, 208] width 309 height 18
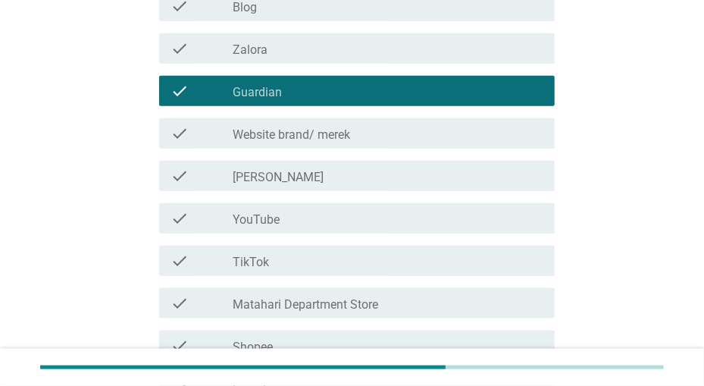
scroll to position [552, 0]
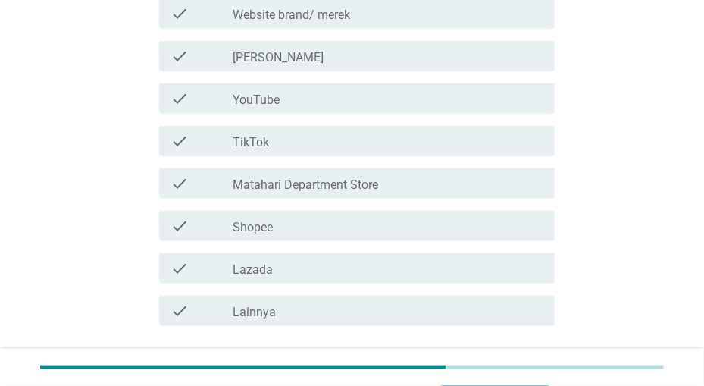
click at [448, 234] on div "check_box_outline_blank Shopee" at bounding box center [387, 226] width 309 height 18
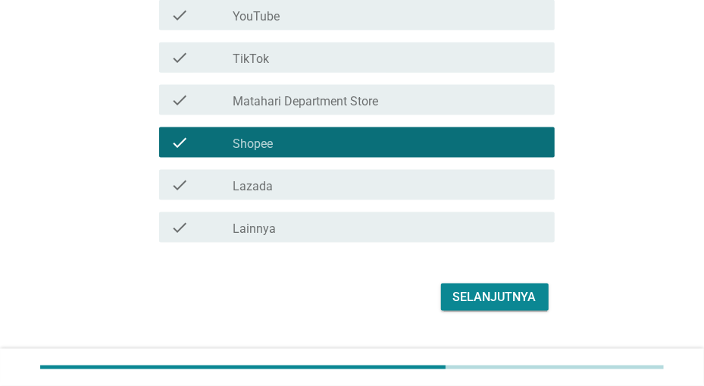
scroll to position [741, 0]
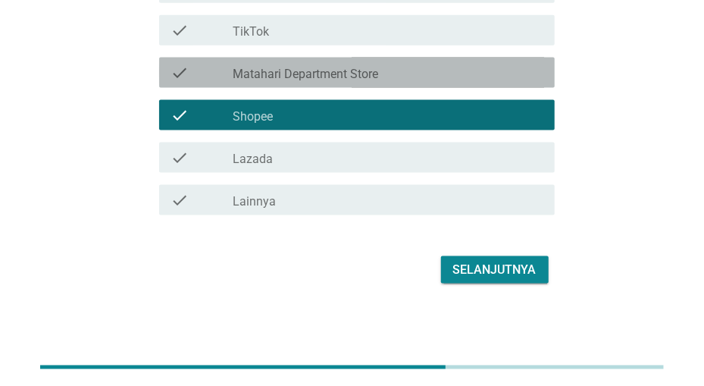
click at [458, 77] on div "check_box_outline_blank Matahari Department Store" at bounding box center [387, 73] width 309 height 18
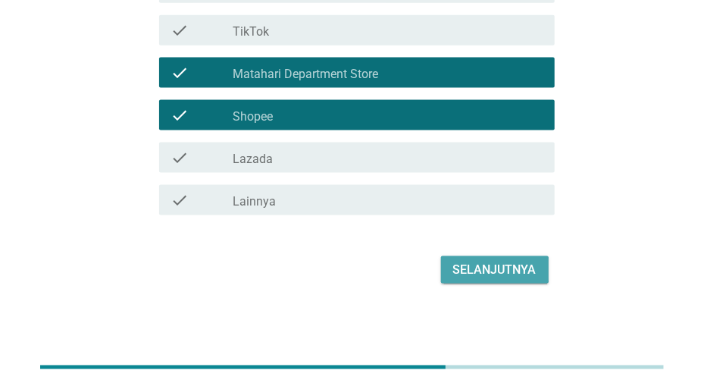
click at [483, 271] on div "Selanjutnya" at bounding box center [494, 270] width 83 height 18
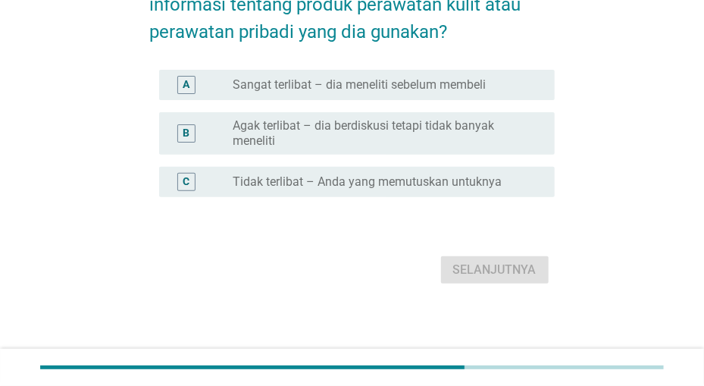
scroll to position [0, 0]
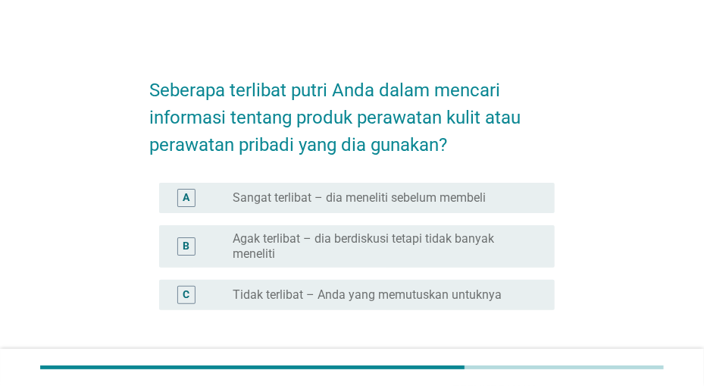
click at [462, 228] on div "B radio_button_unchecked Agak terlibat – dia berdiskusi tetapi tidak banyak men…" at bounding box center [357, 246] width 396 height 42
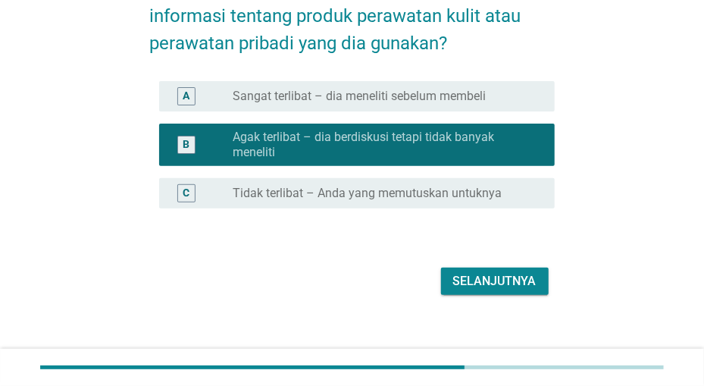
scroll to position [112, 0]
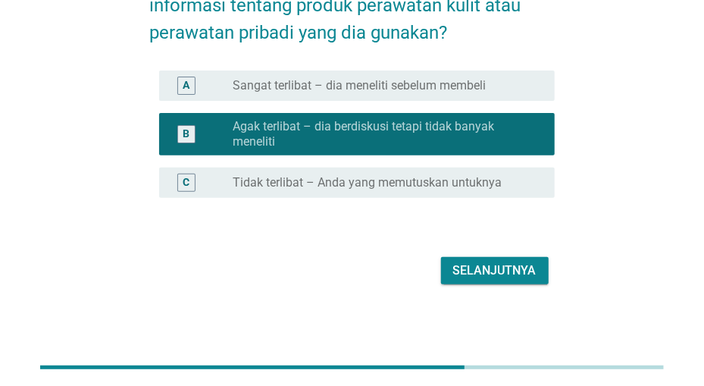
click at [479, 274] on div "Selanjutnya" at bounding box center [494, 271] width 83 height 18
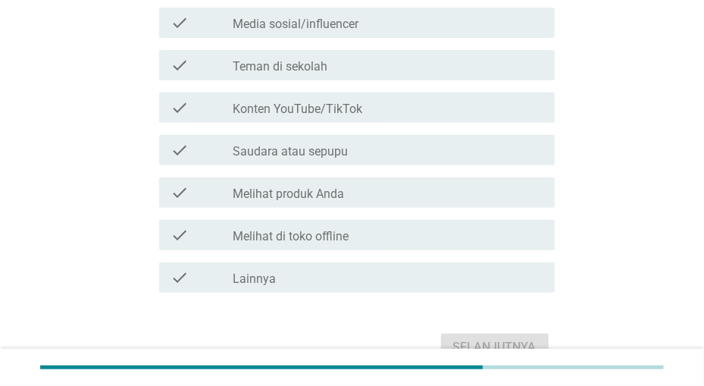
scroll to position [158, 0]
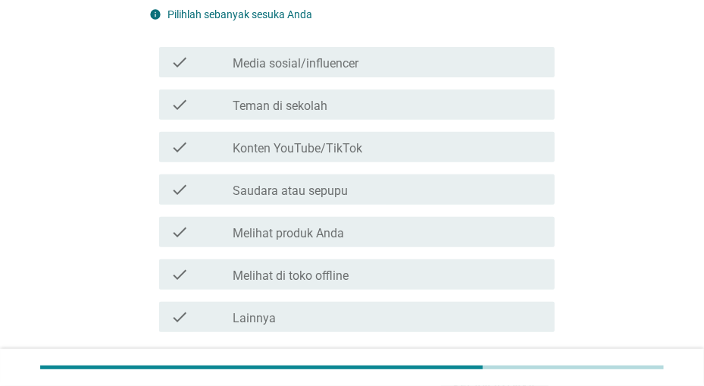
click at [474, 106] on div "check_box_outline_blank Teman di sekolah" at bounding box center [387, 105] width 309 height 18
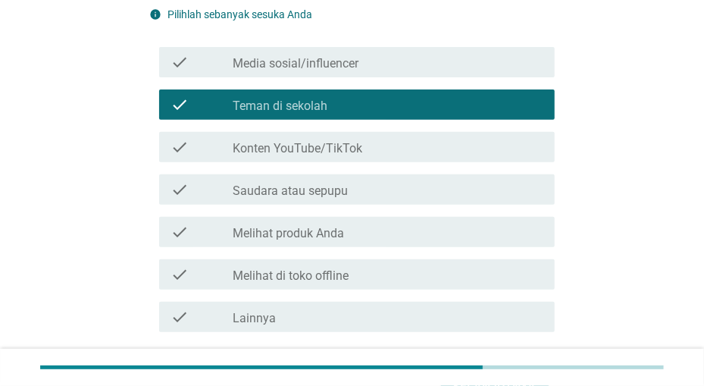
click at [471, 155] on div "check_box_outline_blank Konten YouTube/TikTok" at bounding box center [387, 147] width 309 height 18
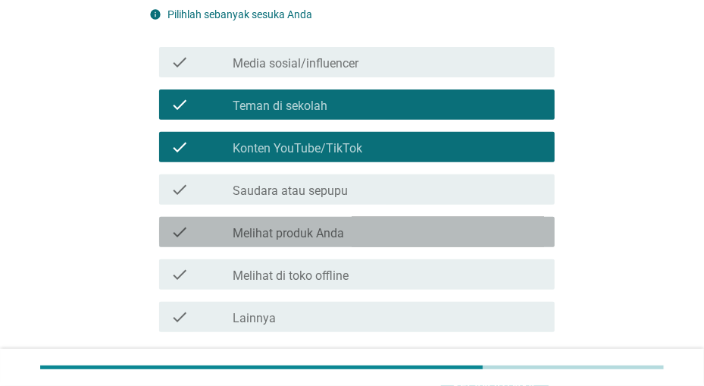
click at [457, 241] on div "check check_box_outline_blank Melihat produk Anda" at bounding box center [357, 232] width 396 height 30
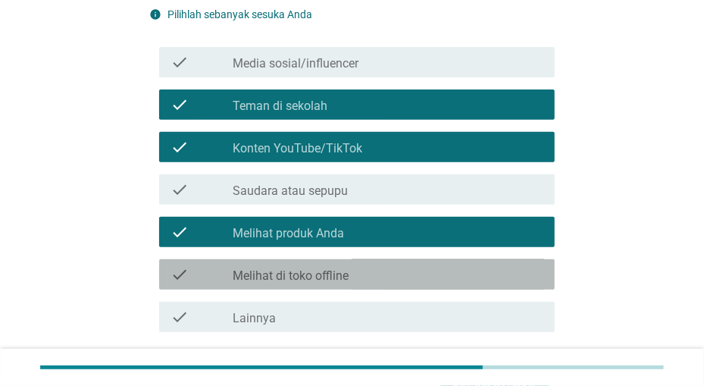
click at [450, 272] on div "check_box_outline_blank Melihat di toko offline" at bounding box center [387, 274] width 309 height 18
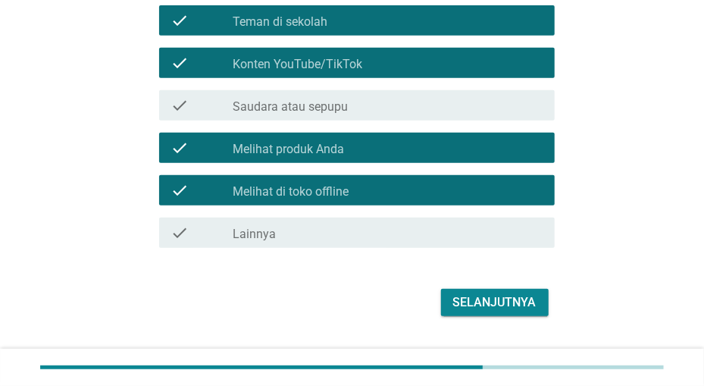
scroll to position [274, 0]
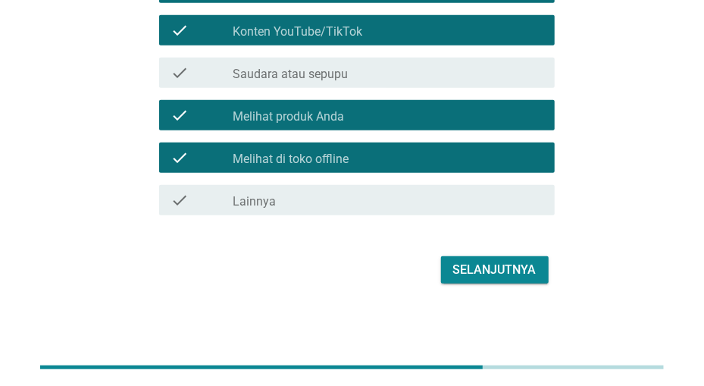
click at [478, 267] on div "Selanjutnya" at bounding box center [494, 270] width 83 height 18
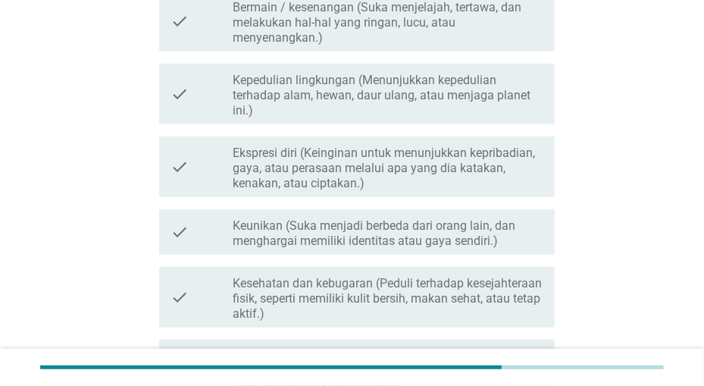
scroll to position [0, 0]
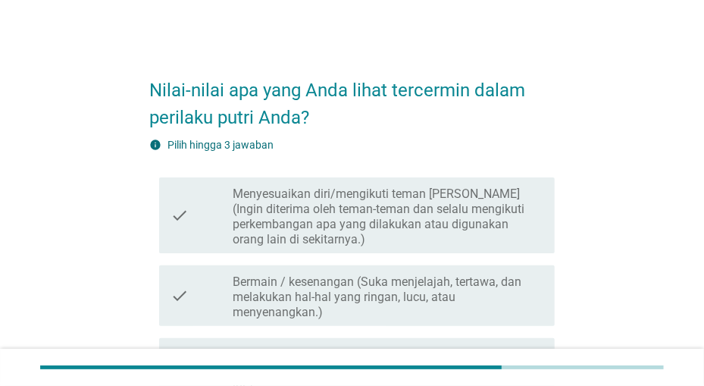
click at [478, 221] on label "Menyesuaikan diri/mengikuti teman [PERSON_NAME] (Ingin diterima oleh teman-tema…" at bounding box center [387, 216] width 309 height 61
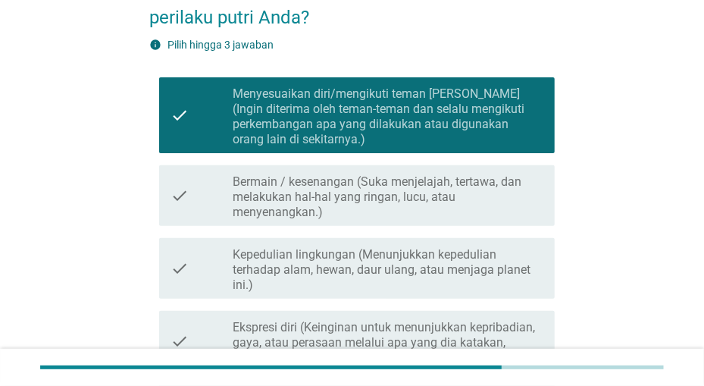
scroll to position [158, 0]
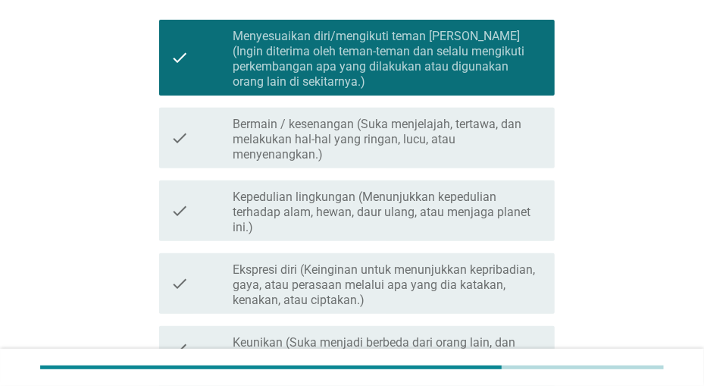
click at [478, 221] on label "Kepedulian lingkungan (Menunjukkan kepedulian terhadap alam, hewan, daur ulang,…" at bounding box center [387, 212] width 309 height 45
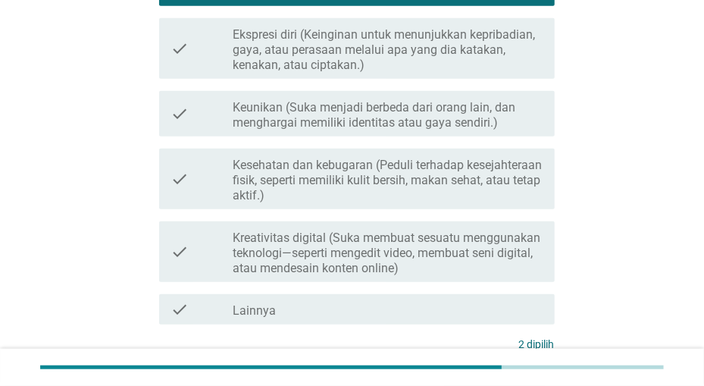
scroll to position [394, 0]
click at [478, 174] on label "Kesehatan dan kebugaran (Peduli terhadap kesejahteraan fisik, seperti memiliki …" at bounding box center [387, 178] width 309 height 45
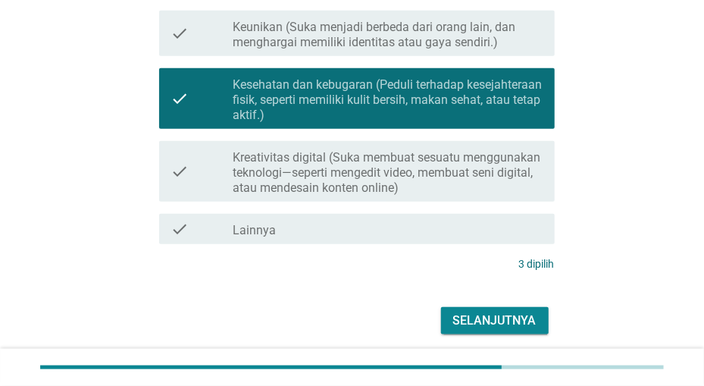
click at [478, 181] on label "Kreativitas digital (Suka membuat sesuatu menggunakan teknologi—seperti mengedi…" at bounding box center [387, 172] width 309 height 45
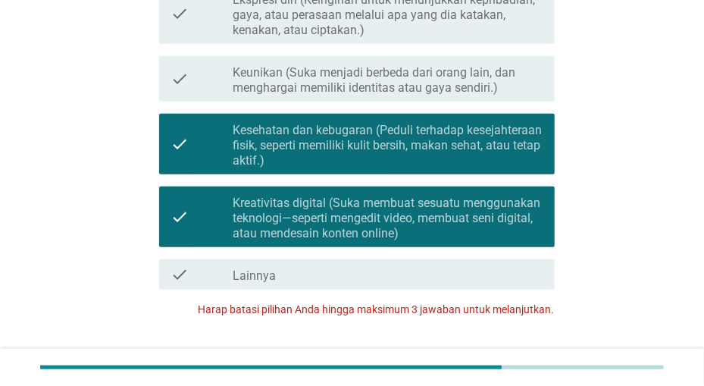
scroll to position [473, 0]
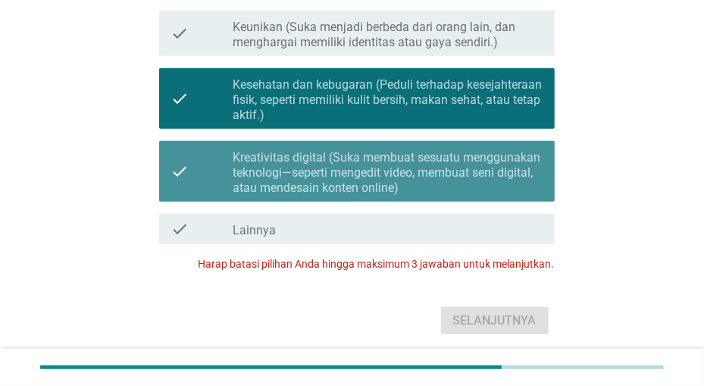
click at [478, 177] on label "Kreativitas digital (Suka membuat sesuatu menggunakan teknologi—seperti mengedi…" at bounding box center [387, 172] width 309 height 45
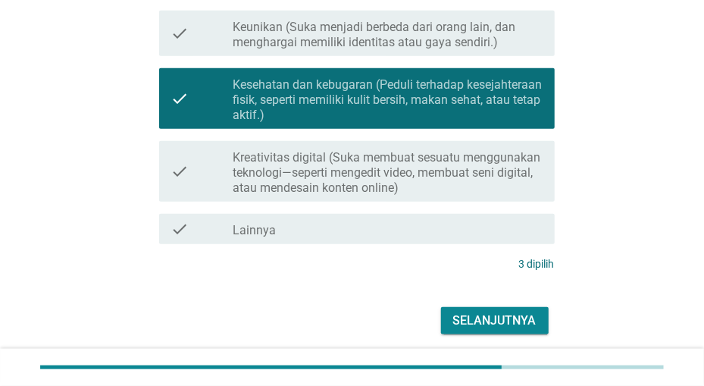
click at [504, 310] on button "Selanjutnya" at bounding box center [495, 320] width 108 height 27
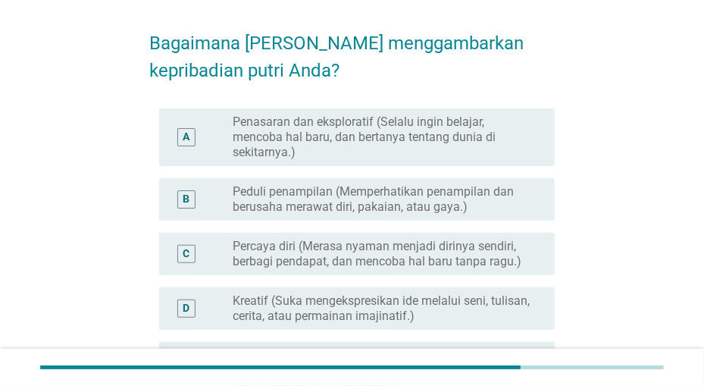
scroll to position [79, 0]
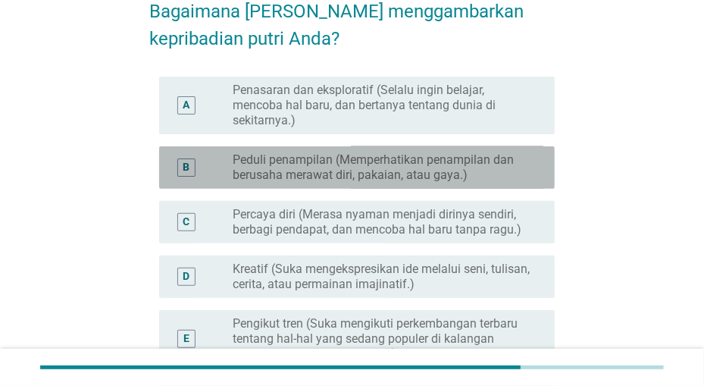
click at [471, 169] on label "Peduli penampilan (Memperhatikan penampilan dan berusaha merawat diri, pakaian,…" at bounding box center [381, 167] width 297 height 30
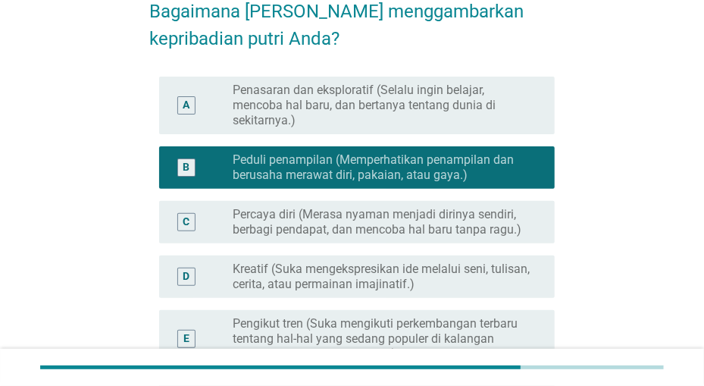
scroll to position [158, 0]
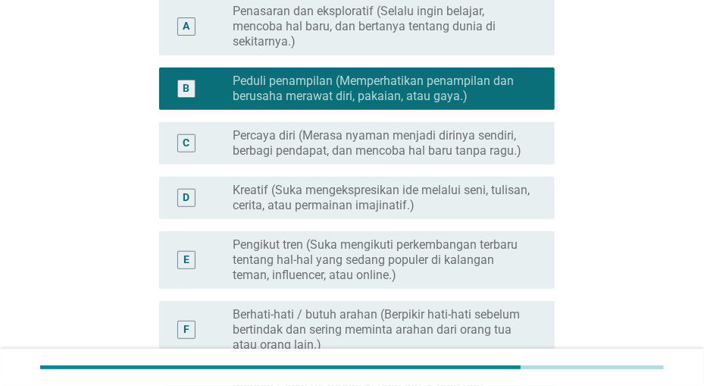
click at [465, 143] on label "Percaya diri (Merasa nyaman menjadi dirinya sendiri, berbagi pendapat, dan menc…" at bounding box center [381, 143] width 297 height 30
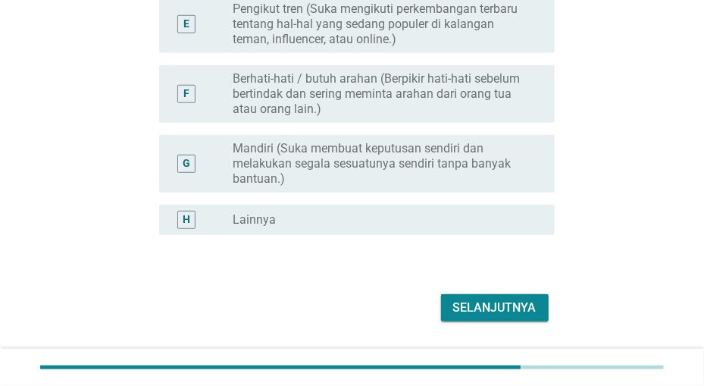
scroll to position [394, 0]
click at [477, 302] on div "Selanjutnya" at bounding box center [494, 307] width 83 height 18
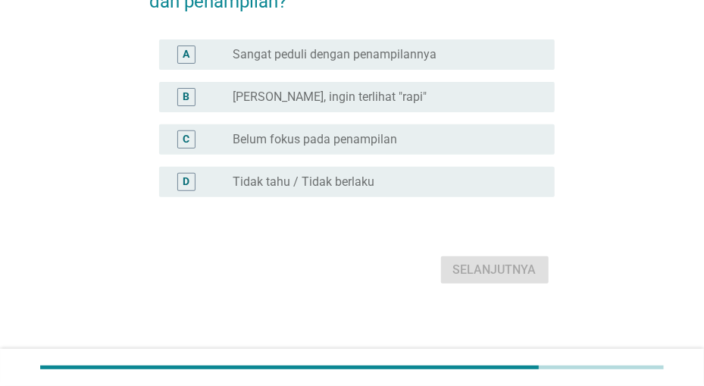
scroll to position [0, 0]
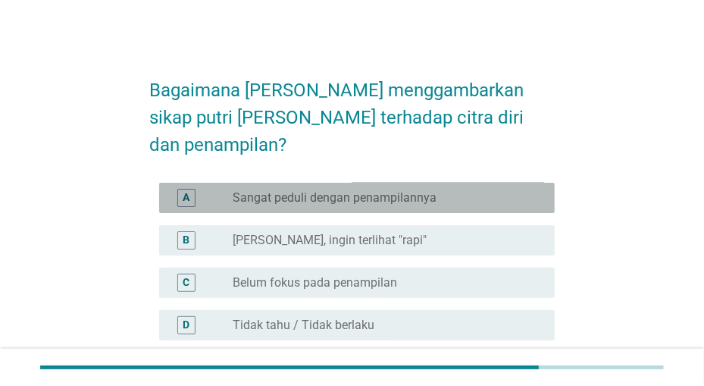
click at [471, 190] on div "radio_button_unchecked Sangat peduli dengan penampilannya" at bounding box center [381, 197] width 297 height 15
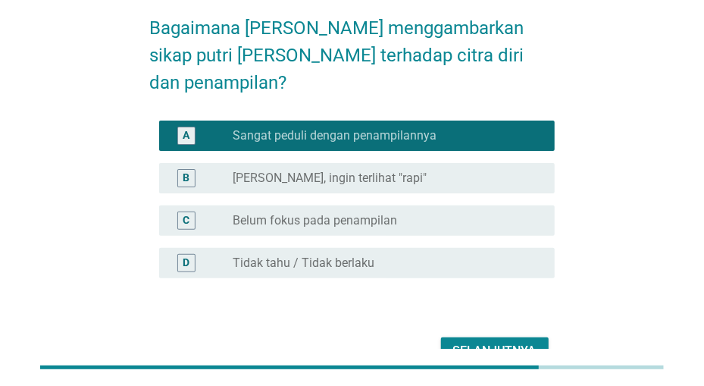
scroll to position [36, 0]
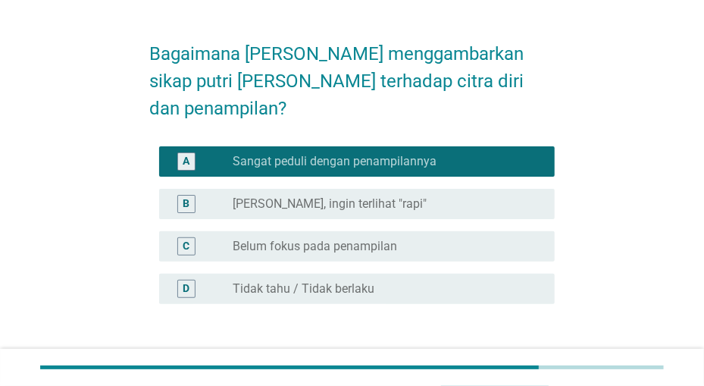
click at [440, 196] on div "radio_button_unchecked Agak sadar, ingin terlihat "rapi"" at bounding box center [381, 203] width 297 height 15
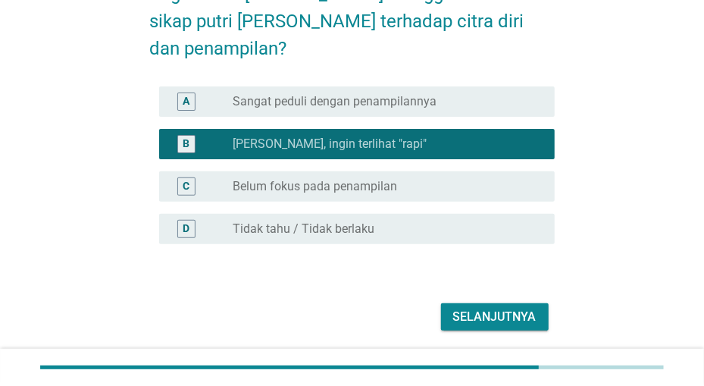
scroll to position [115, 0]
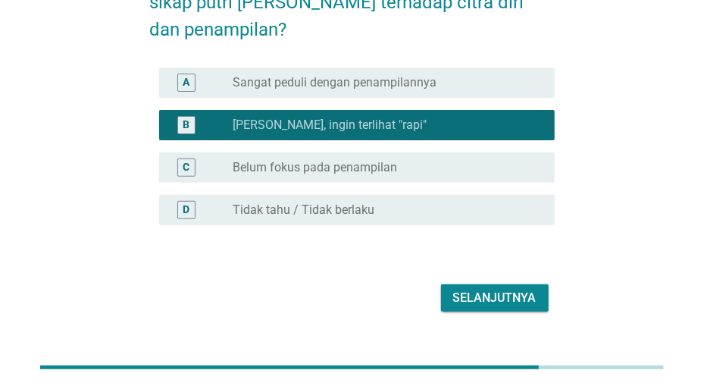
click at [469, 289] on div "Selanjutnya" at bounding box center [494, 298] width 83 height 18
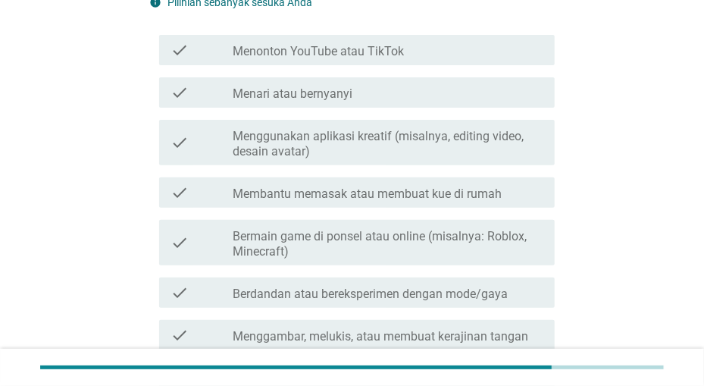
scroll to position [0, 0]
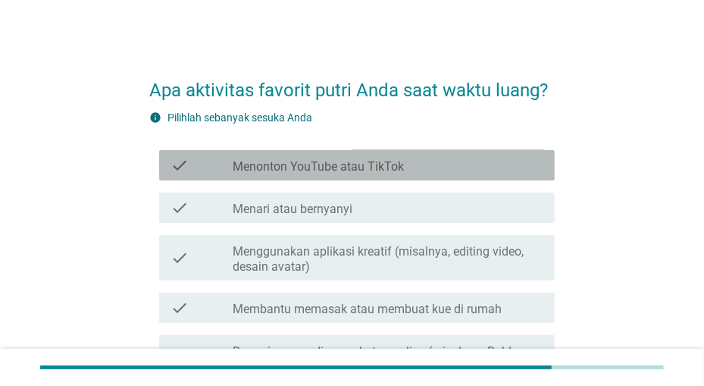
click at [466, 168] on div "check_box_outline_blank Menonton YouTube atau TikTok" at bounding box center [387, 165] width 309 height 18
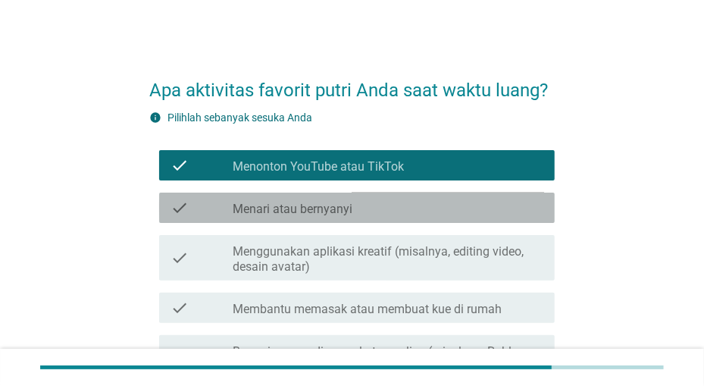
click at [465, 205] on div "check_box_outline_blank Menari atau bernyanyi" at bounding box center [387, 208] width 309 height 18
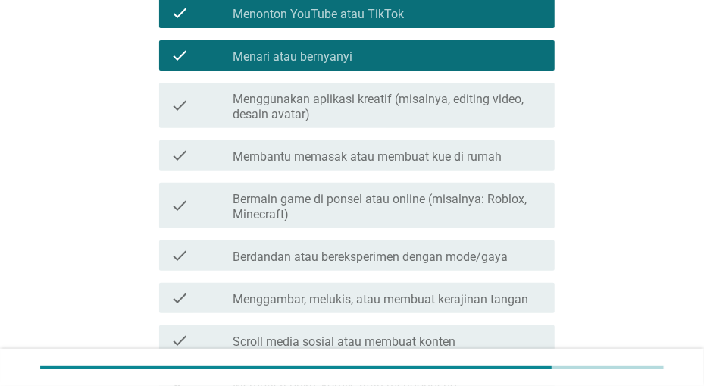
scroll to position [158, 0]
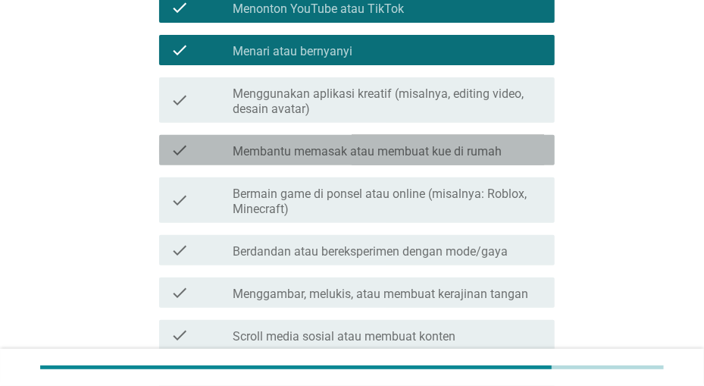
click at [464, 155] on label "Membantu memasak atau membuat kue di rumah" at bounding box center [367, 151] width 269 height 15
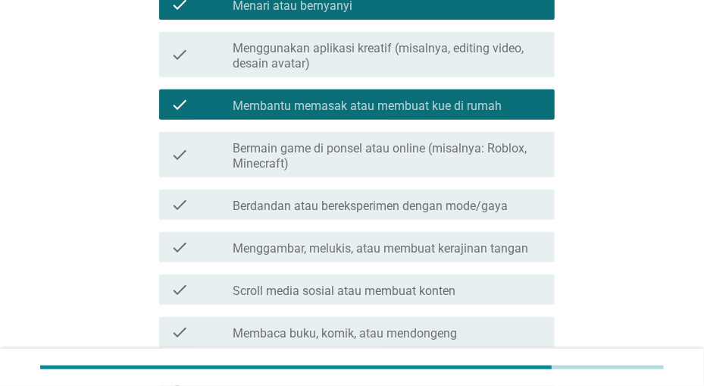
scroll to position [237, 0]
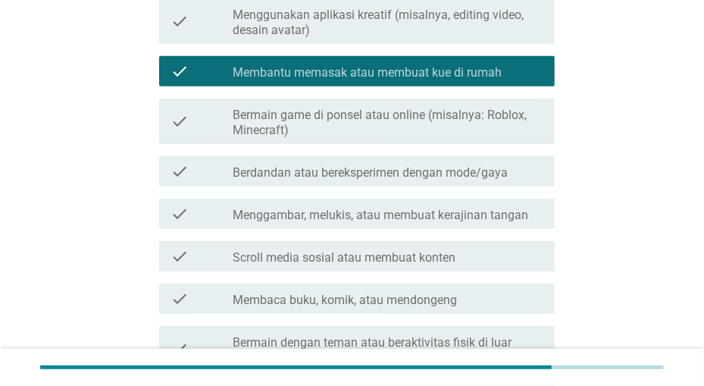
click at [462, 169] on label "Berdandan atau bereksperimen dengan mode/gaya" at bounding box center [370, 172] width 275 height 15
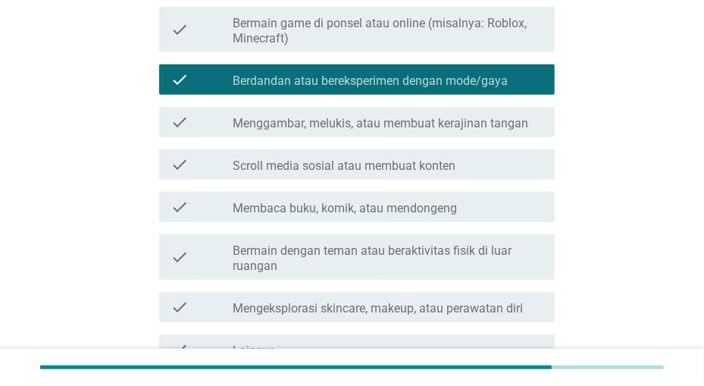
scroll to position [394, 0]
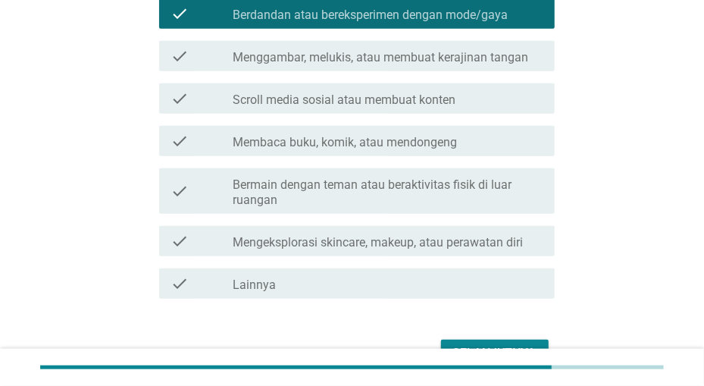
click at [460, 199] on label "Bermain dengan teman atau beraktivitas fisik di luar ruangan" at bounding box center [387, 192] width 309 height 30
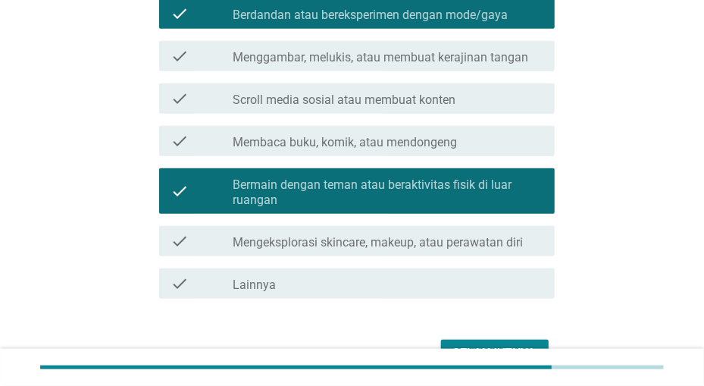
click at [460, 149] on div "check_box_outline_blank Membaca buku, komik, atau mendongeng" at bounding box center [387, 141] width 309 height 18
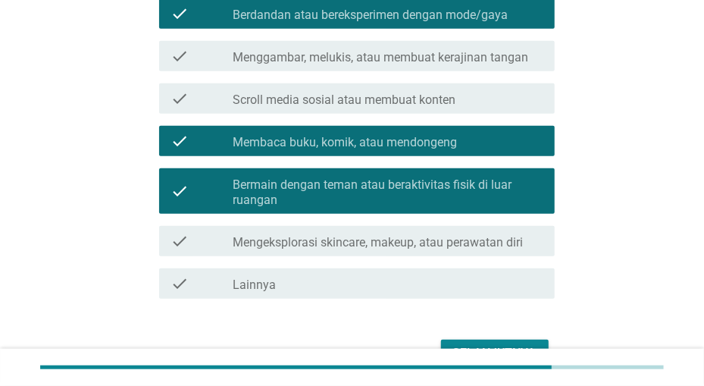
scroll to position [478, 0]
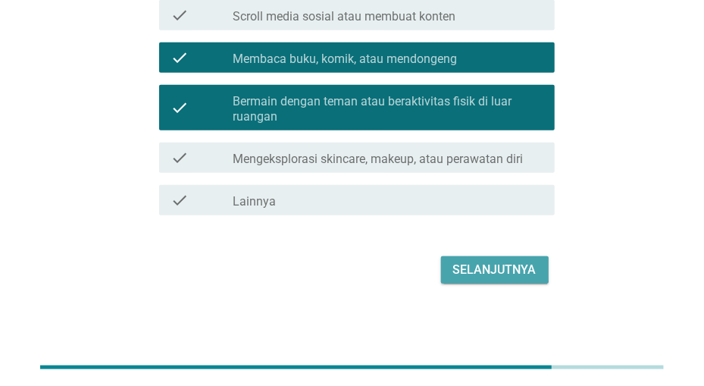
click at [461, 262] on div "Selanjutnya" at bounding box center [494, 270] width 83 height 18
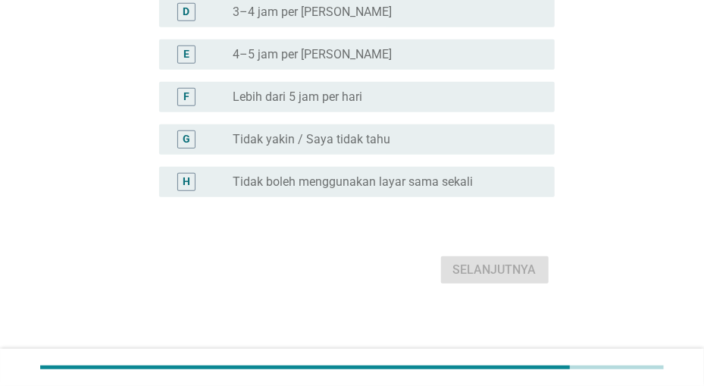
scroll to position [0, 0]
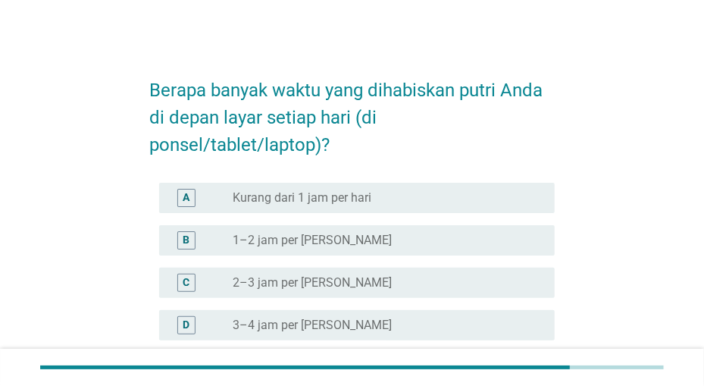
click at [459, 236] on div "radio_button_unchecked 1–2 jam per hari" at bounding box center [381, 240] width 297 height 15
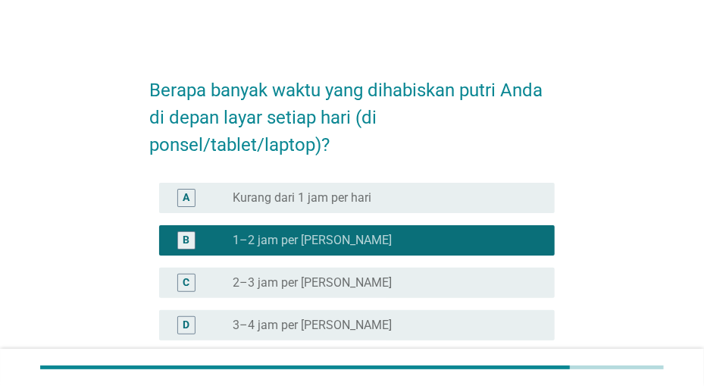
scroll to position [237, 0]
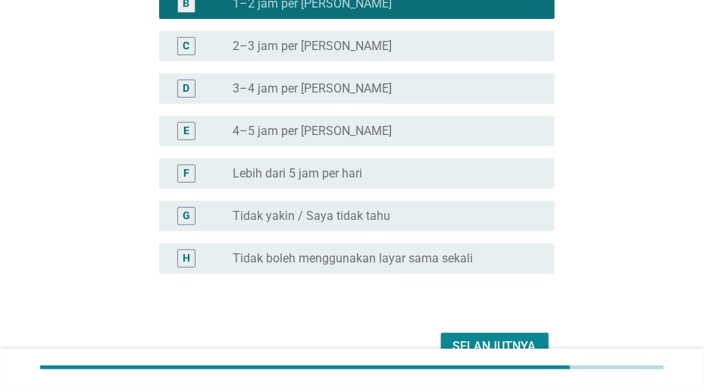
click at [469, 337] on button "Selanjutnya" at bounding box center [495, 346] width 108 height 27
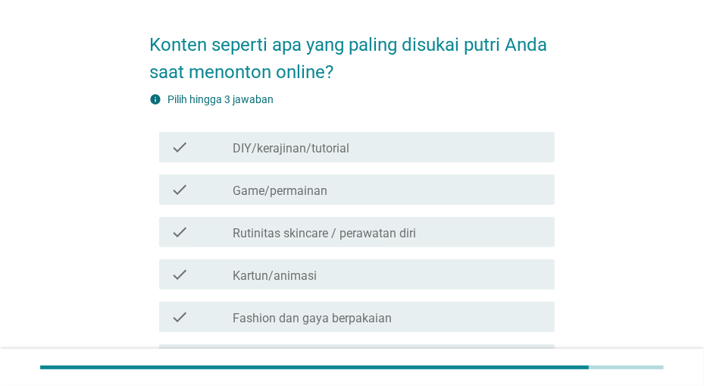
scroll to position [79, 0]
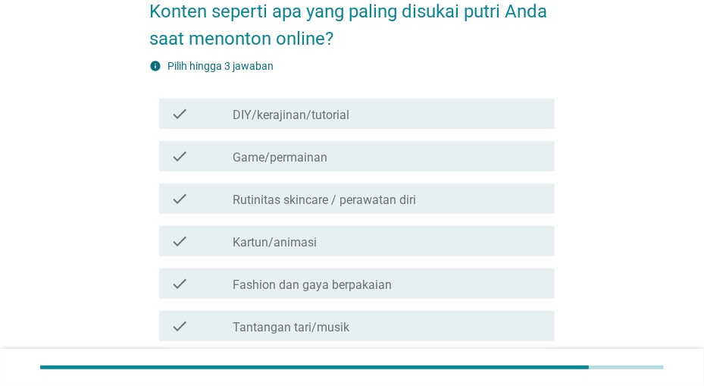
click at [434, 117] on div "check_box_outline_blank DIY/kerajinan/tutorial" at bounding box center [387, 114] width 309 height 18
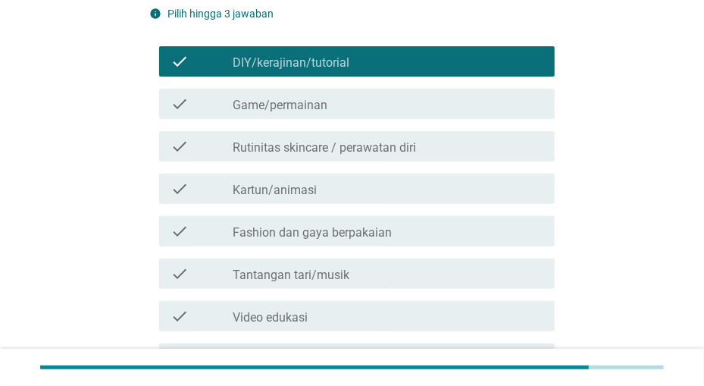
scroll to position [158, 0]
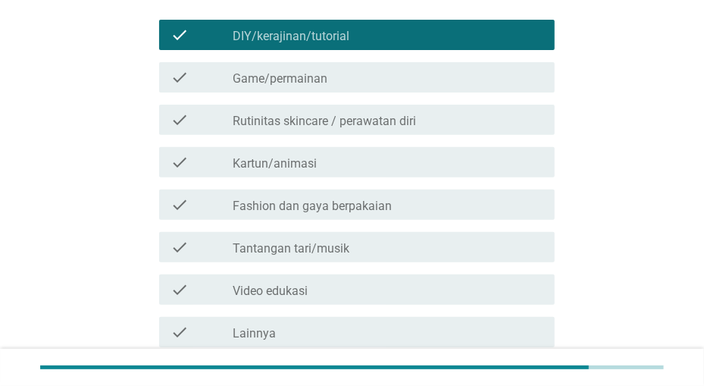
click at [433, 157] on div "check_box_outline_blank Kartun/animasi" at bounding box center [387, 162] width 309 height 18
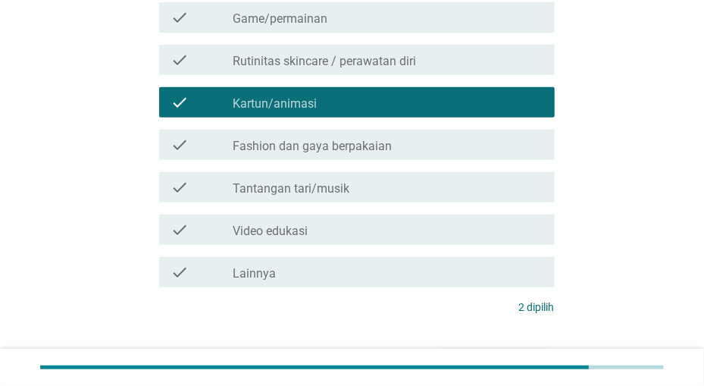
scroll to position [237, 0]
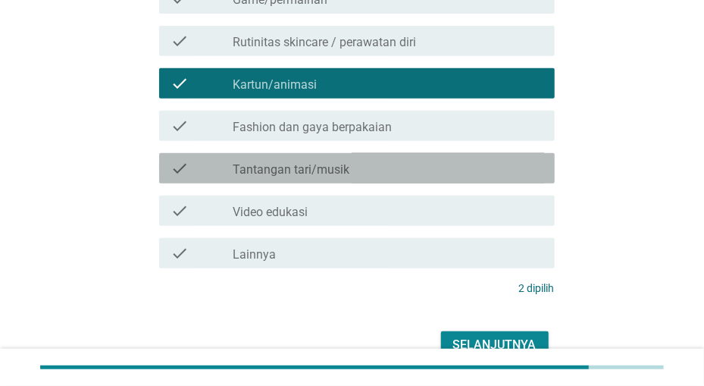
click at [425, 178] on div "check check_box_outline_blank Tantangan tari/musik" at bounding box center [357, 168] width 396 height 30
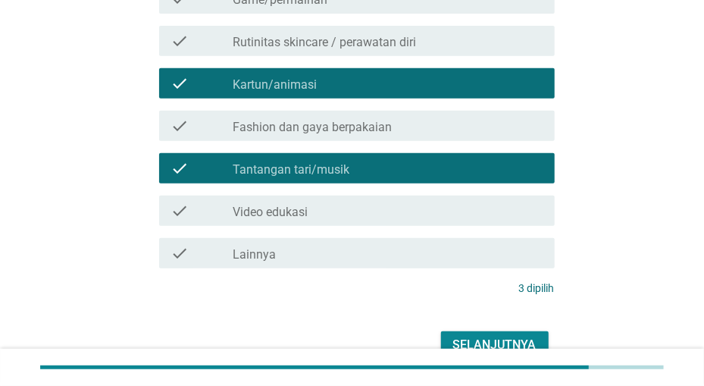
scroll to position [311, 0]
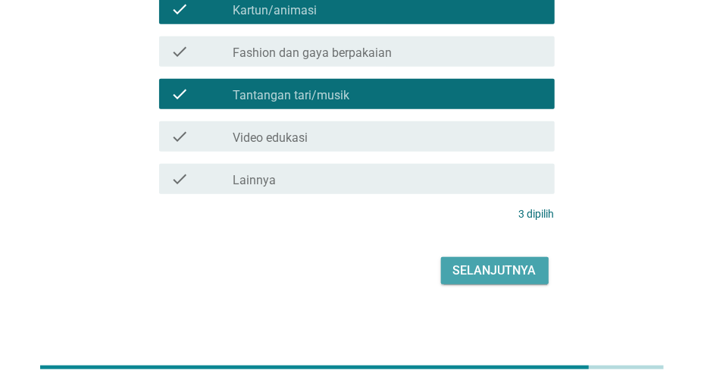
click at [462, 260] on button "Selanjutnya" at bounding box center [495, 270] width 108 height 27
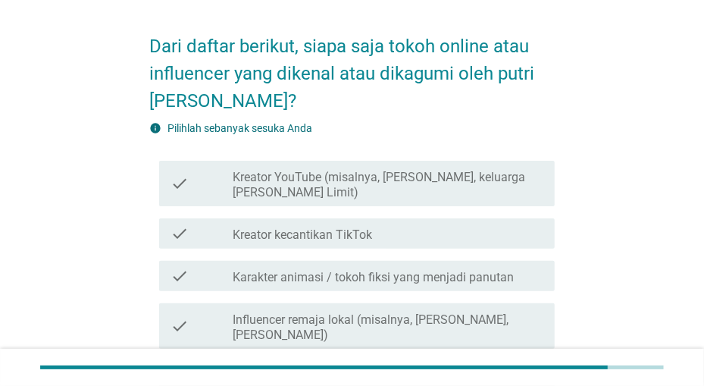
scroll to position [79, 0]
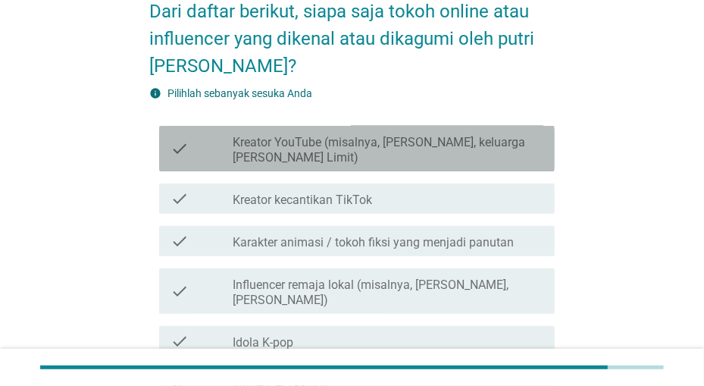
click at [458, 155] on label "Kreator YouTube (misalnya, [PERSON_NAME], keluarga [PERSON_NAME] Limit)" at bounding box center [387, 150] width 309 height 30
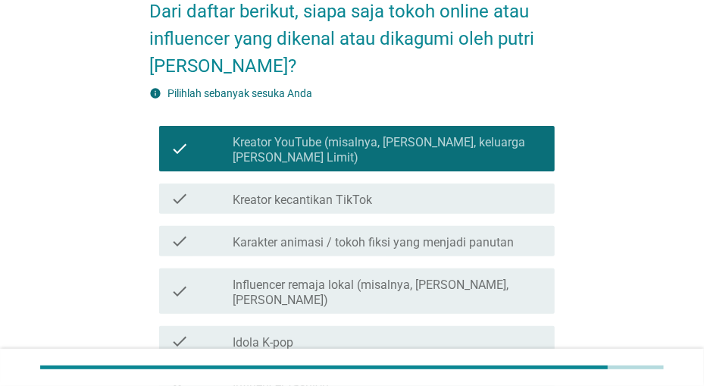
click at [459, 211] on div "check check_box_outline_blank Kreator kecantikan TikTok" at bounding box center [357, 198] width 396 height 30
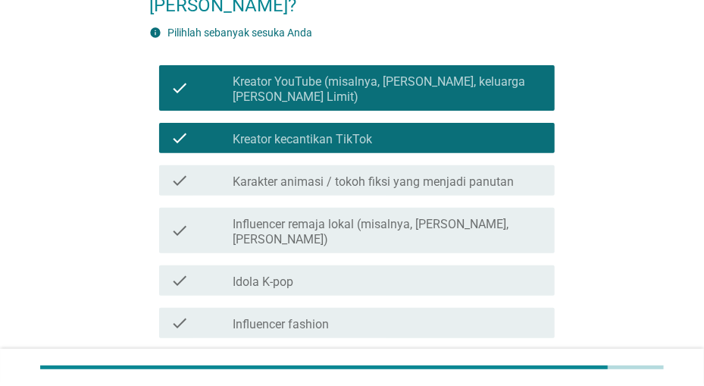
scroll to position [158, 0]
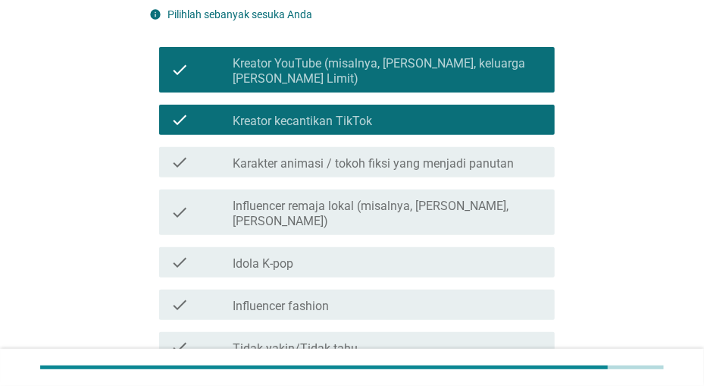
click at [451, 215] on label "Influencer remaja lokal (misalnya, [PERSON_NAME], [PERSON_NAME])" at bounding box center [387, 214] width 309 height 30
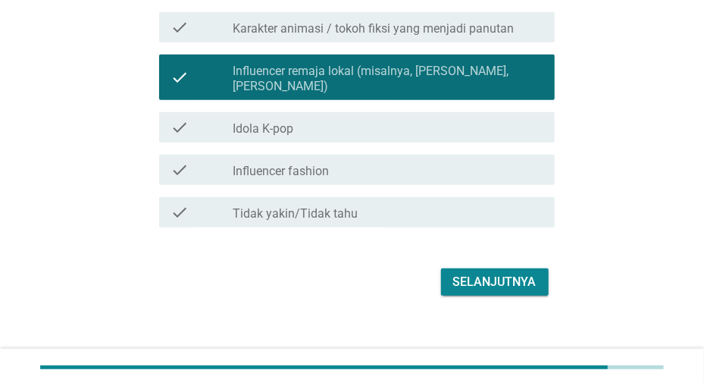
scroll to position [305, 0]
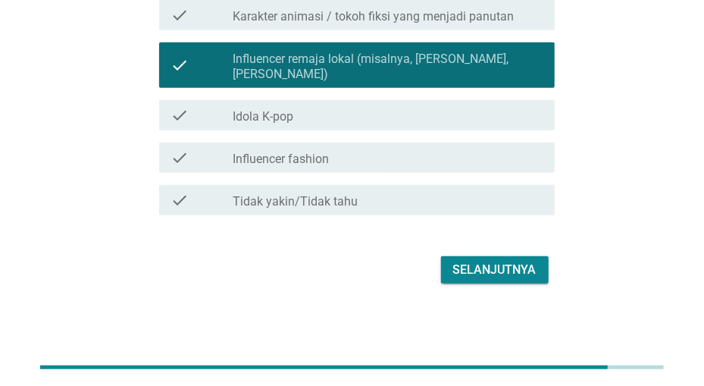
click at [460, 268] on div "Selanjutnya" at bounding box center [494, 270] width 83 height 18
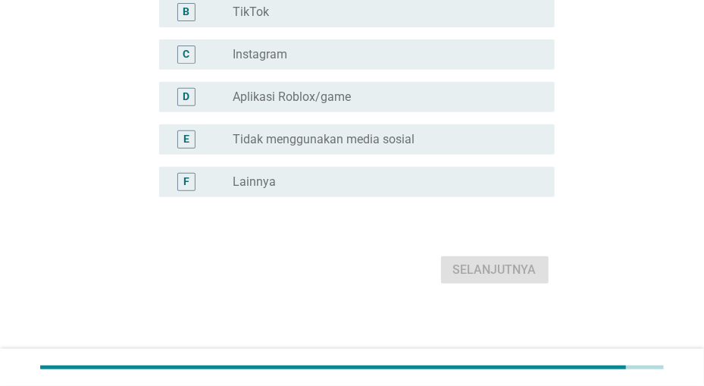
scroll to position [0, 0]
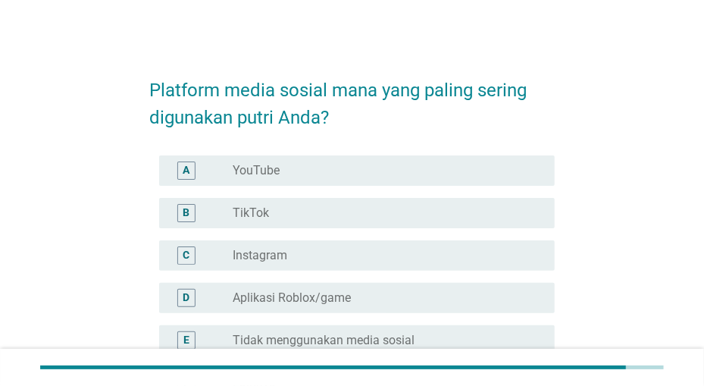
click at [440, 166] on div "radio_button_unchecked YouTube" at bounding box center [381, 170] width 297 height 15
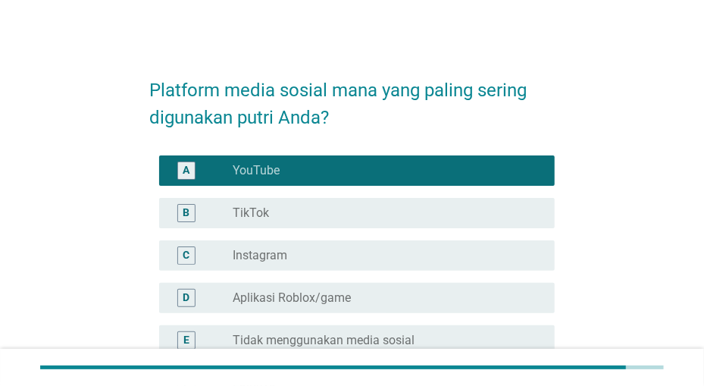
click at [434, 208] on div "radio_button_unchecked TikTok" at bounding box center [381, 212] width 297 height 15
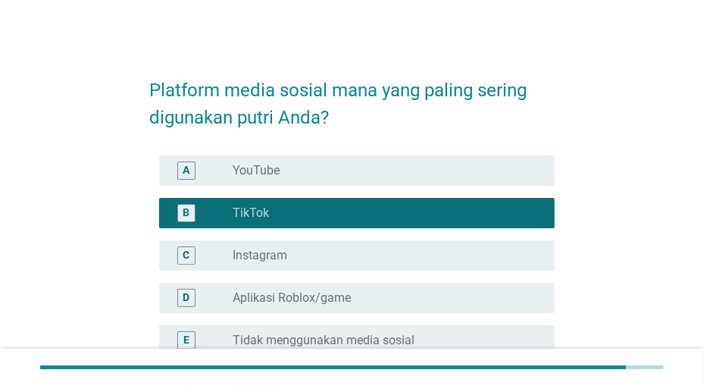
click at [416, 181] on div "A radio_button_unchecked YouTube" at bounding box center [357, 170] width 396 height 30
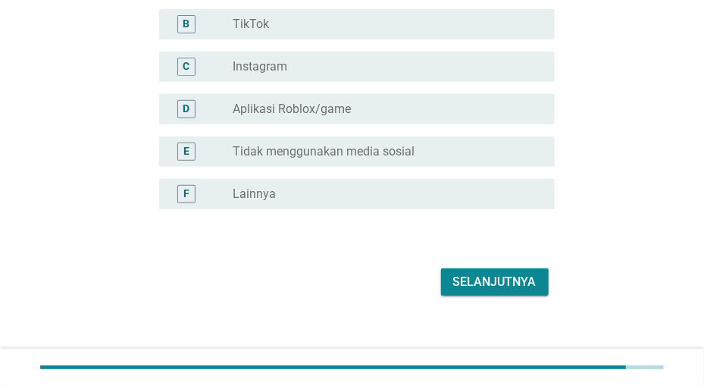
scroll to position [200, 0]
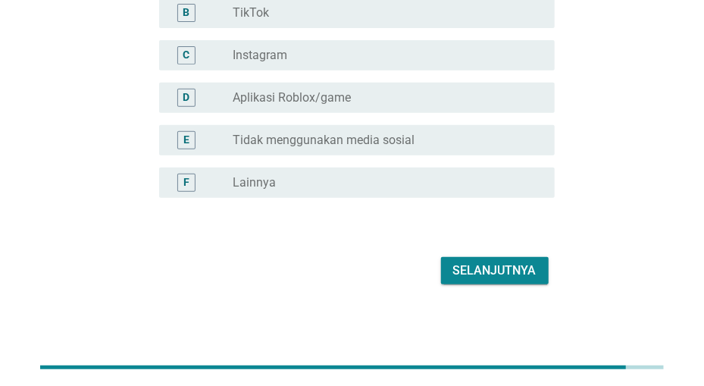
click at [487, 265] on div "Selanjutnya" at bounding box center [494, 271] width 83 height 18
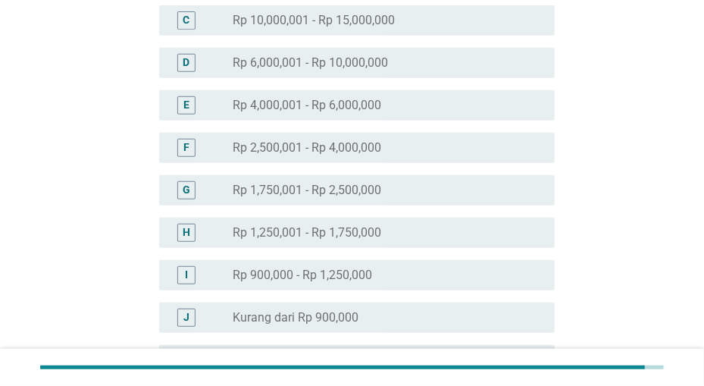
scroll to position [237, 0]
click at [453, 190] on div "radio_button_unchecked Rp 1,750,001 - Rp 2,500,000" at bounding box center [381, 188] width 297 height 15
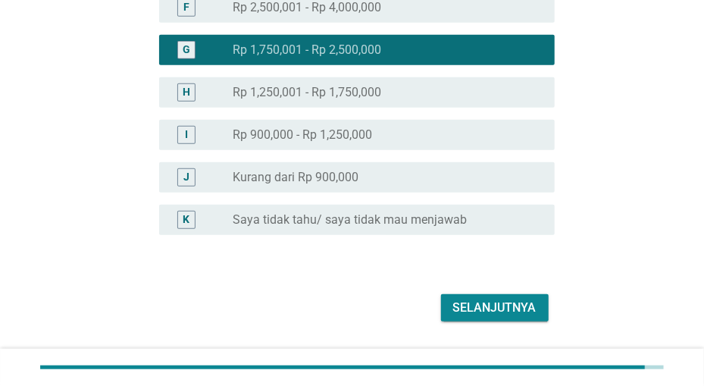
scroll to position [412, 0]
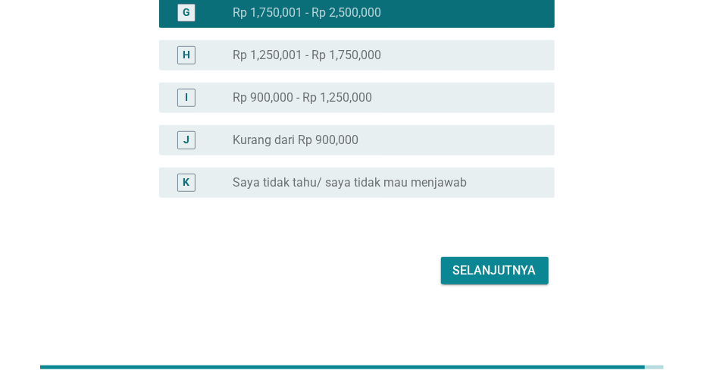
click at [458, 265] on div "Selanjutnya" at bounding box center [494, 271] width 83 height 18
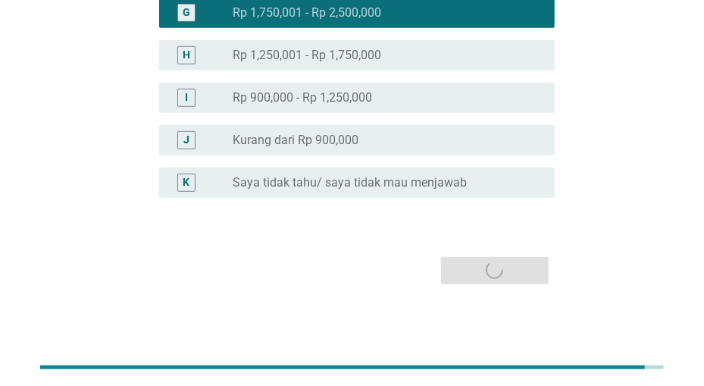
scroll to position [0, 0]
